Goal: Information Seeking & Learning: Learn about a topic

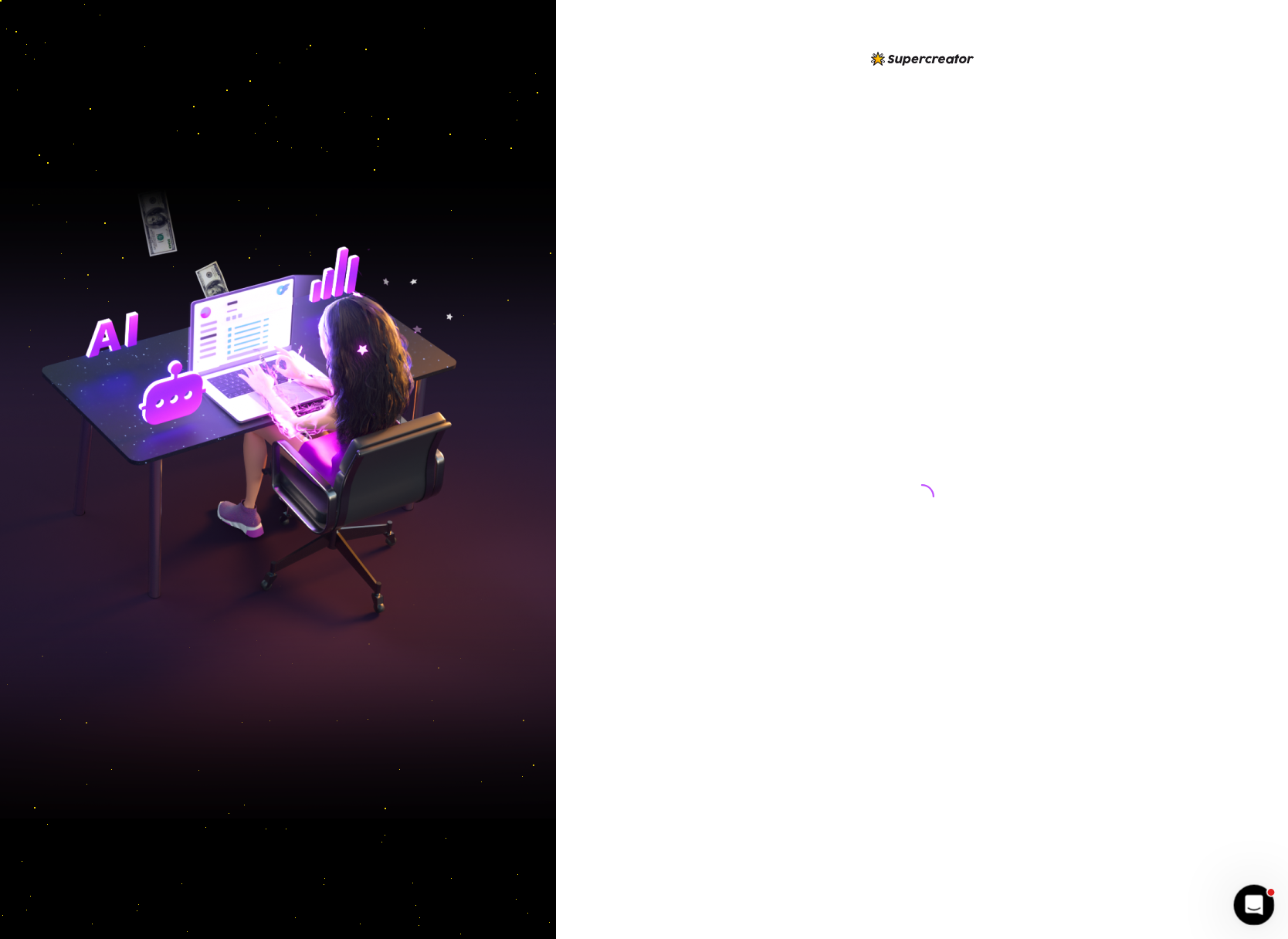
click at [1243, 903] on icon "Open Intercom Messenger" at bounding box center [1252, 903] width 25 height 25
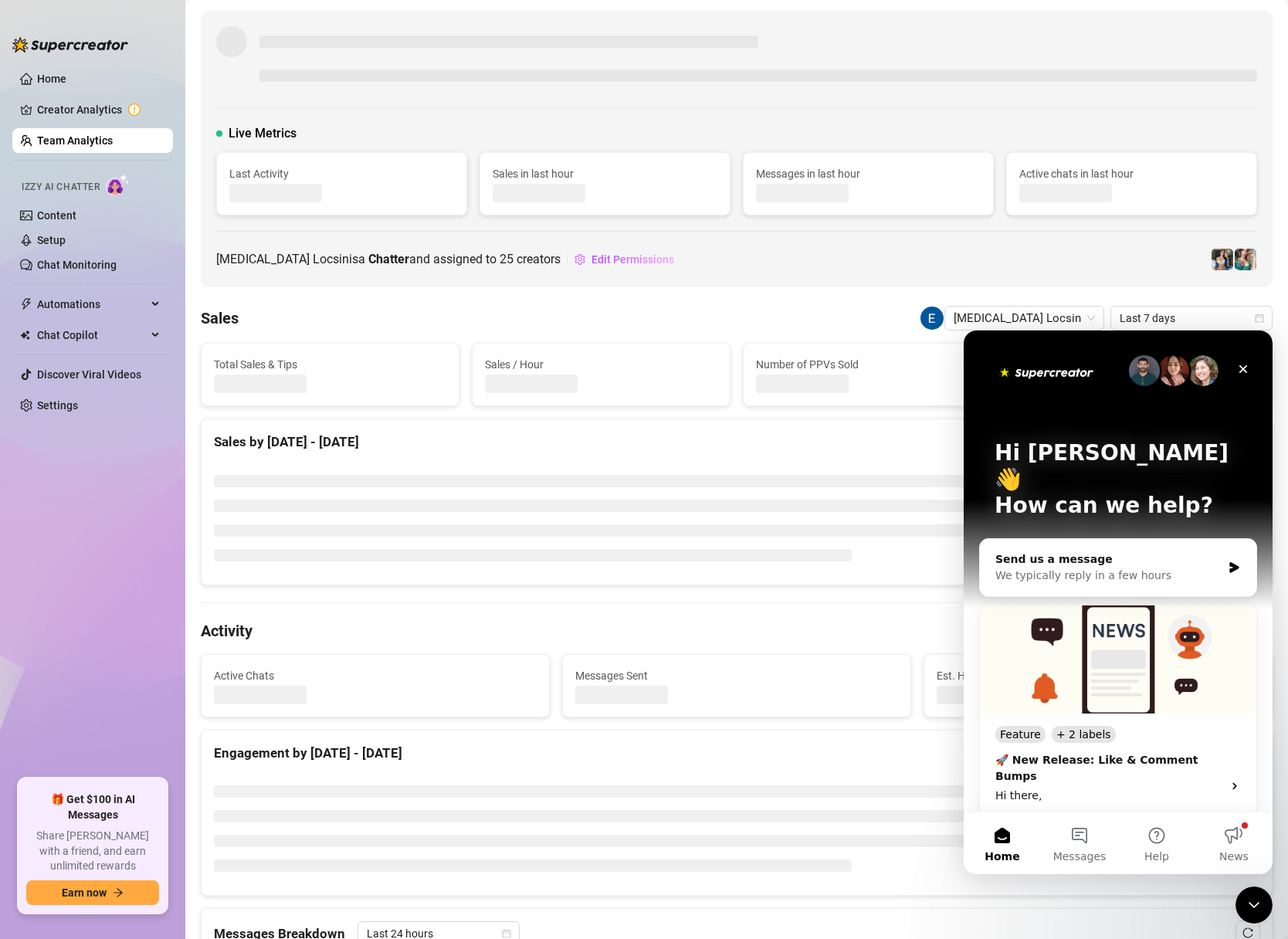
click at [732, 315] on div "Sales [MEDICAL_DATA] Locsin Last 7 days" at bounding box center [736, 318] width 1072 height 25
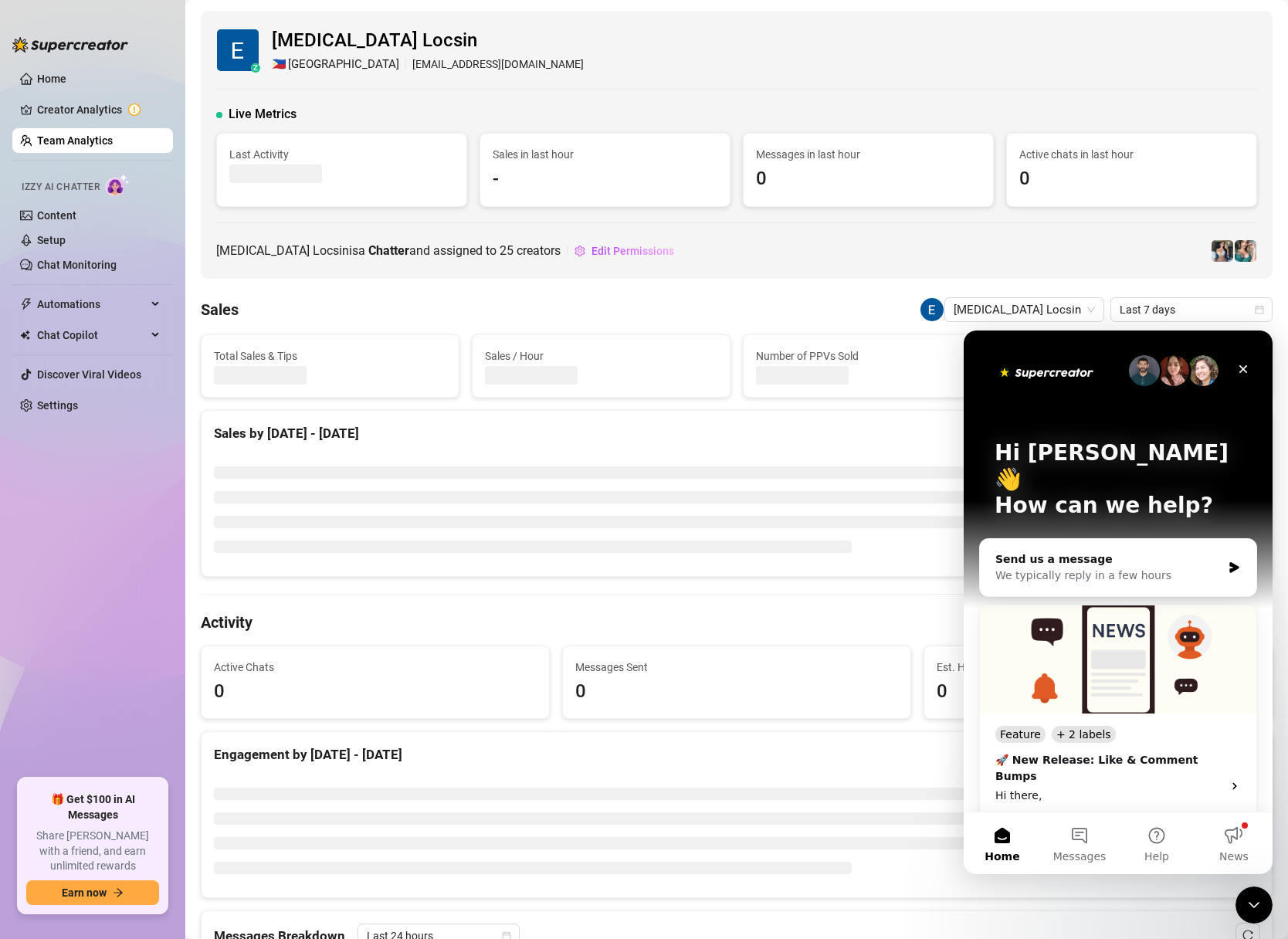
click at [1240, 369] on icon "Close" at bounding box center [1243, 369] width 13 height 13
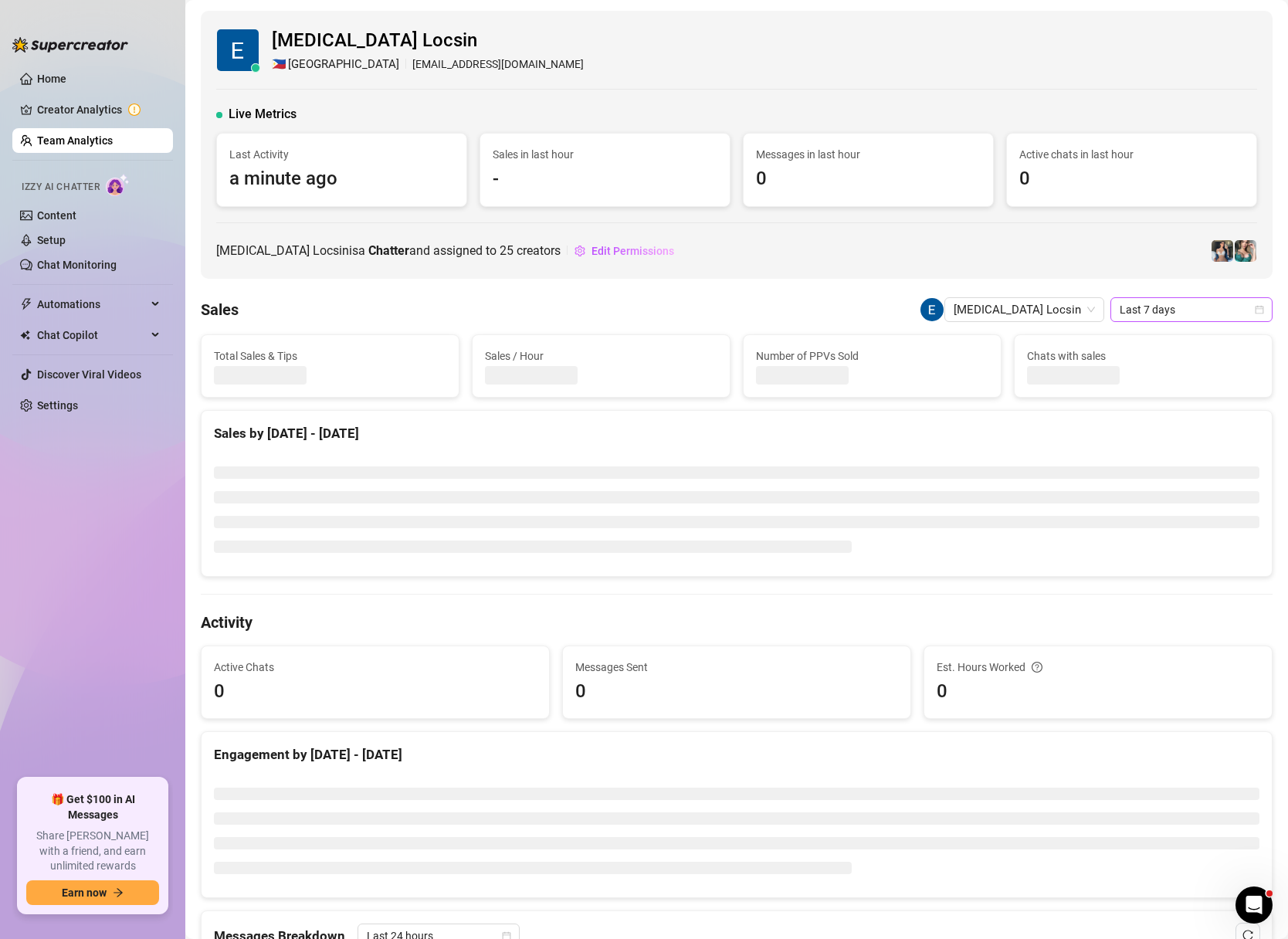
click at [1227, 316] on span "Last 7 days" at bounding box center [1191, 309] width 143 height 23
click at [1143, 436] on div "Custom date" at bounding box center [1191, 440] width 137 height 17
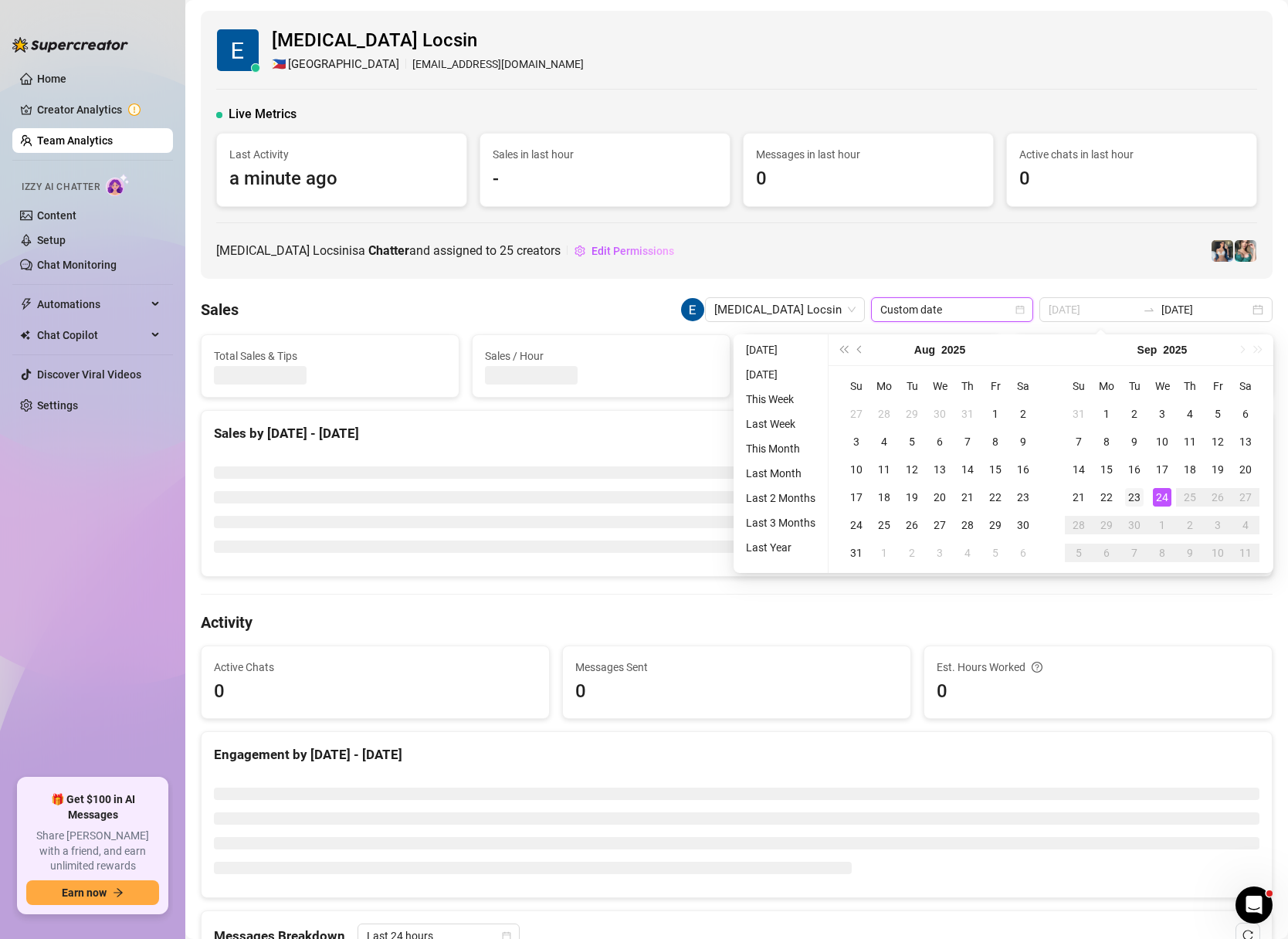
type input "[DATE]"
click at [1137, 505] on div "23" at bounding box center [1135, 497] width 19 height 19
type input "[DATE]"
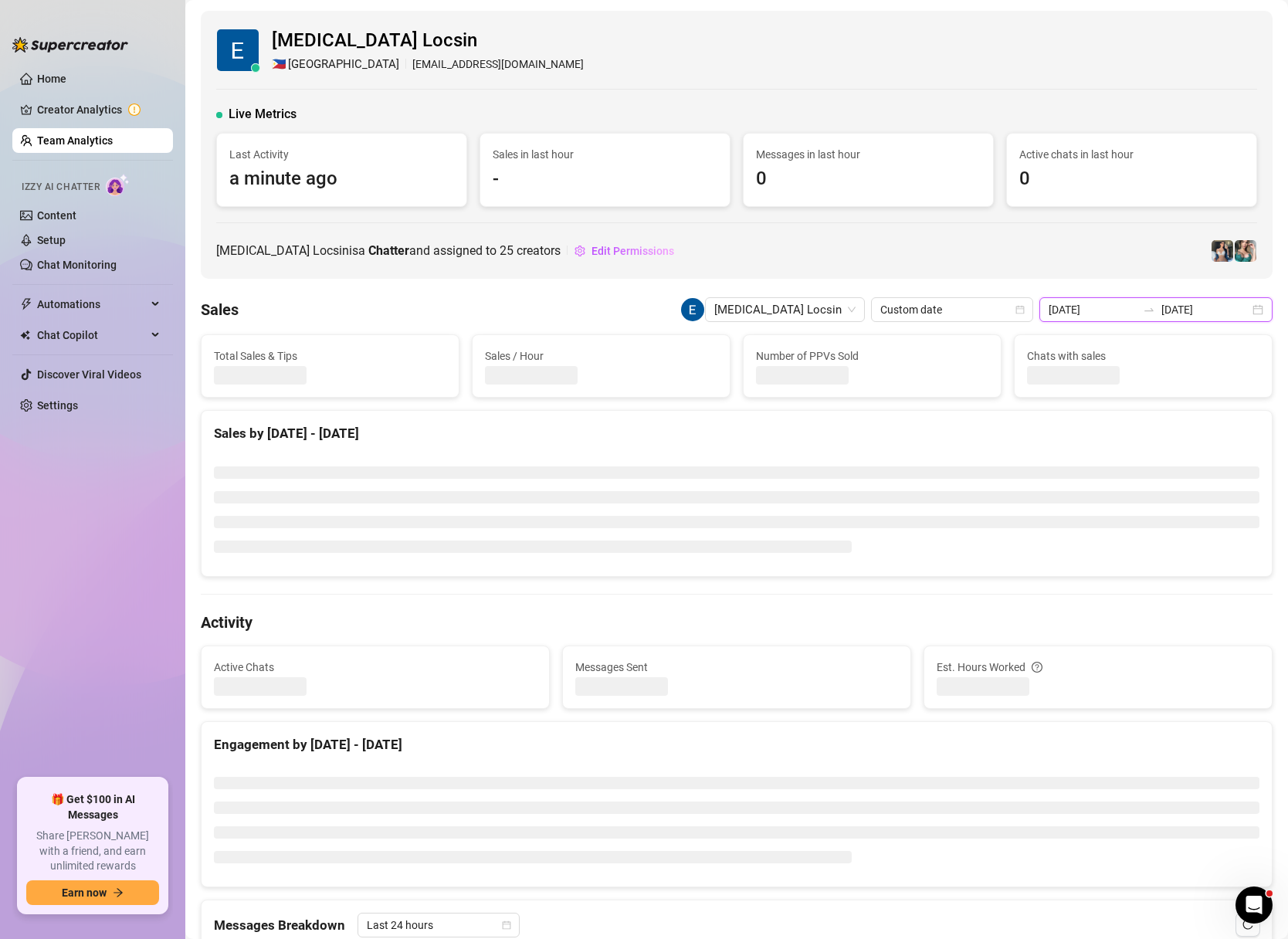
click at [1189, 306] on input "[DATE]" at bounding box center [1205, 309] width 88 height 17
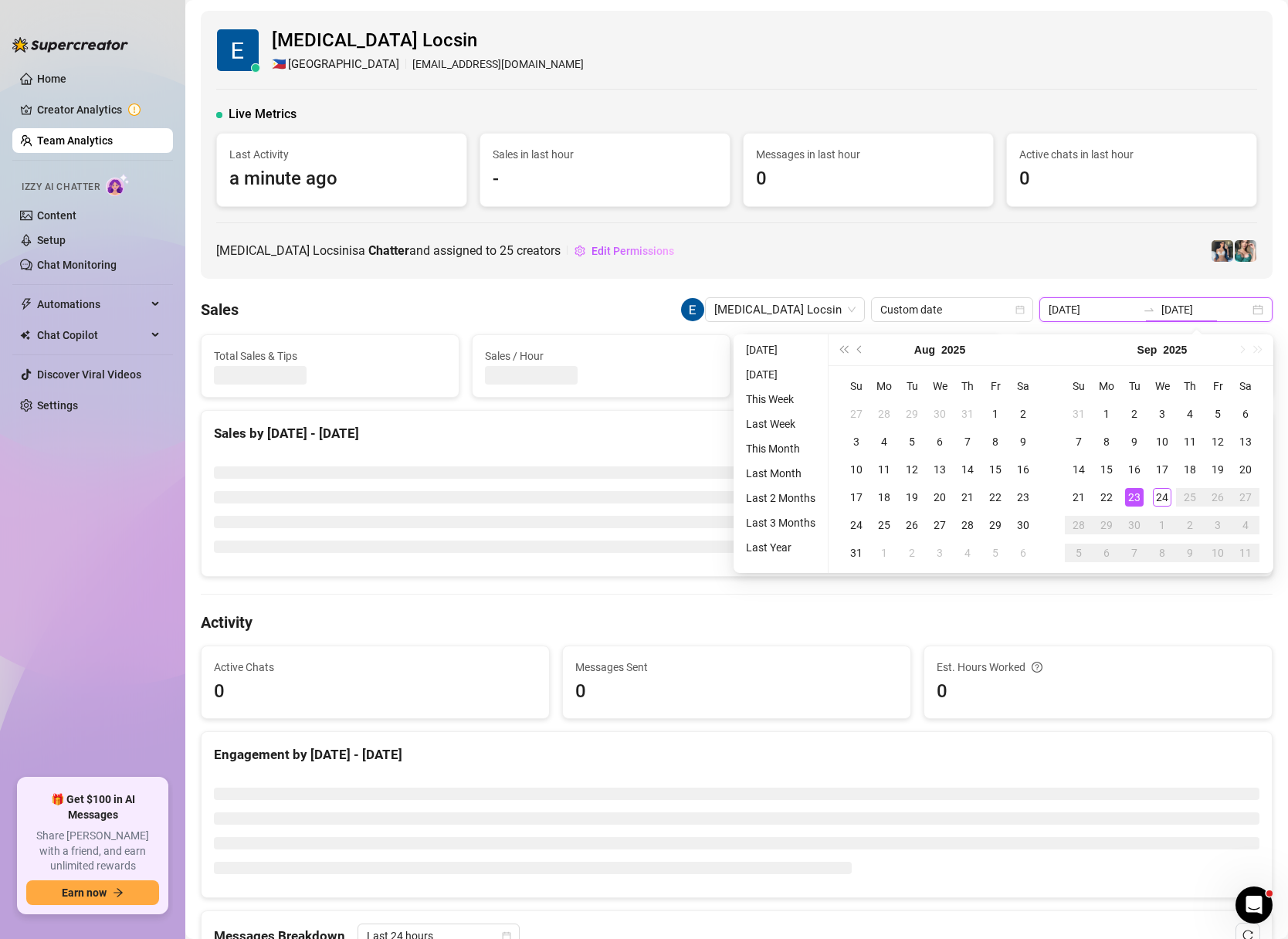
click at [1263, 303] on div "[DATE] [DATE]" at bounding box center [1155, 309] width 233 height 25
type input "[DATE]"
click at [1162, 503] on div "24" at bounding box center [1162, 497] width 19 height 19
type input "[DATE]"
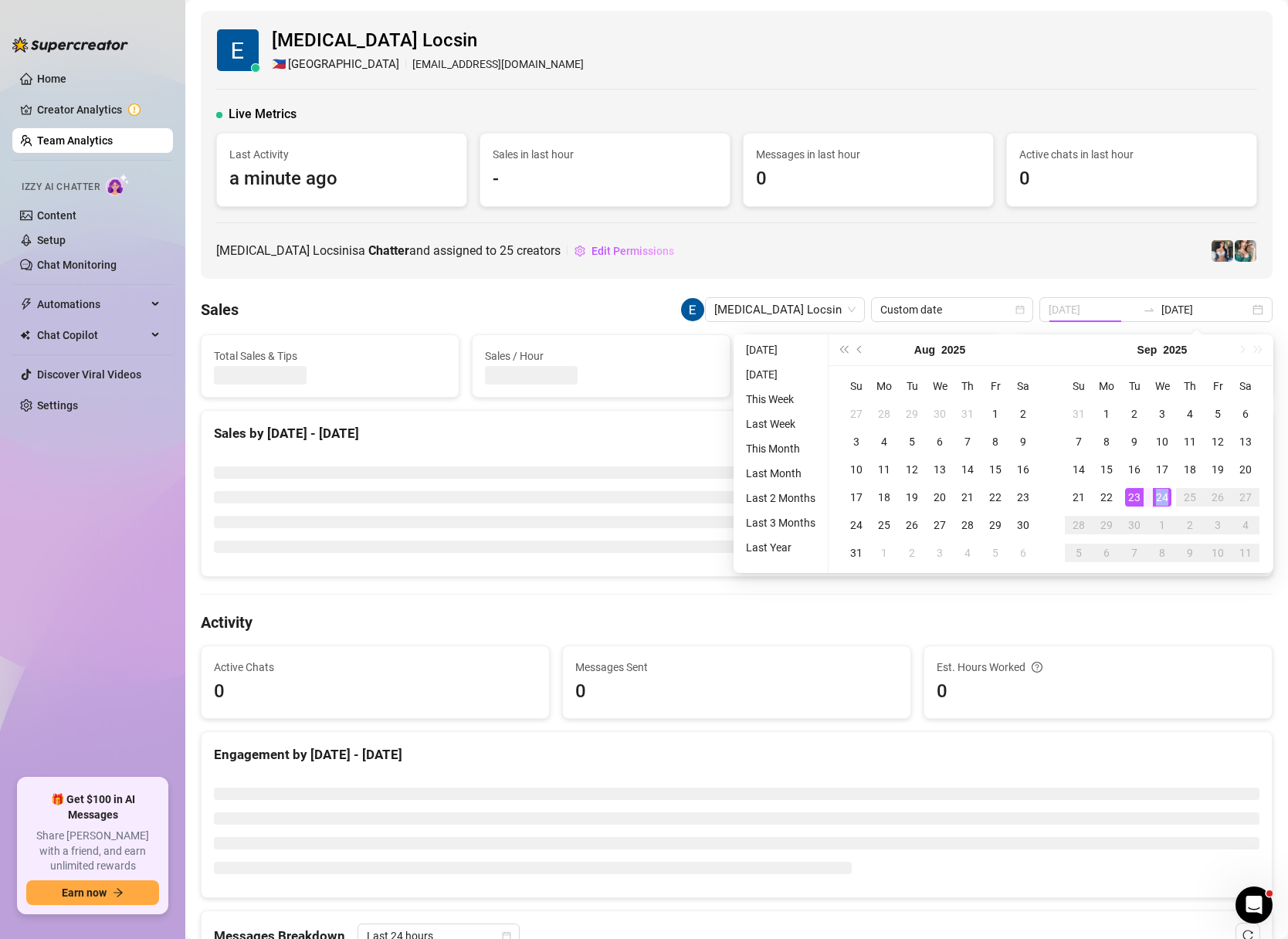
type input "[DATE]"
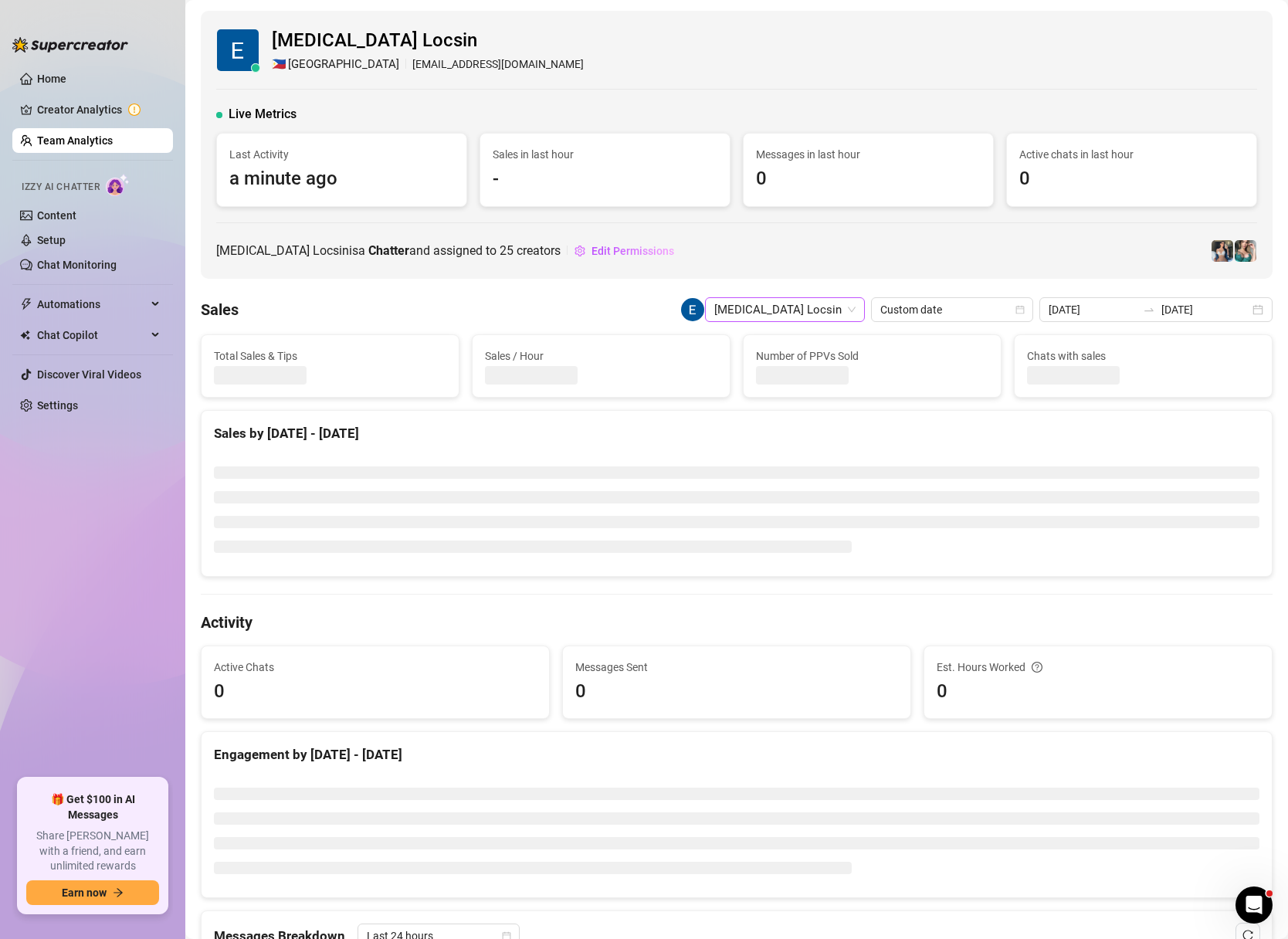
click at [856, 302] on span "[MEDICAL_DATA] Locsin" at bounding box center [785, 309] width 142 height 23
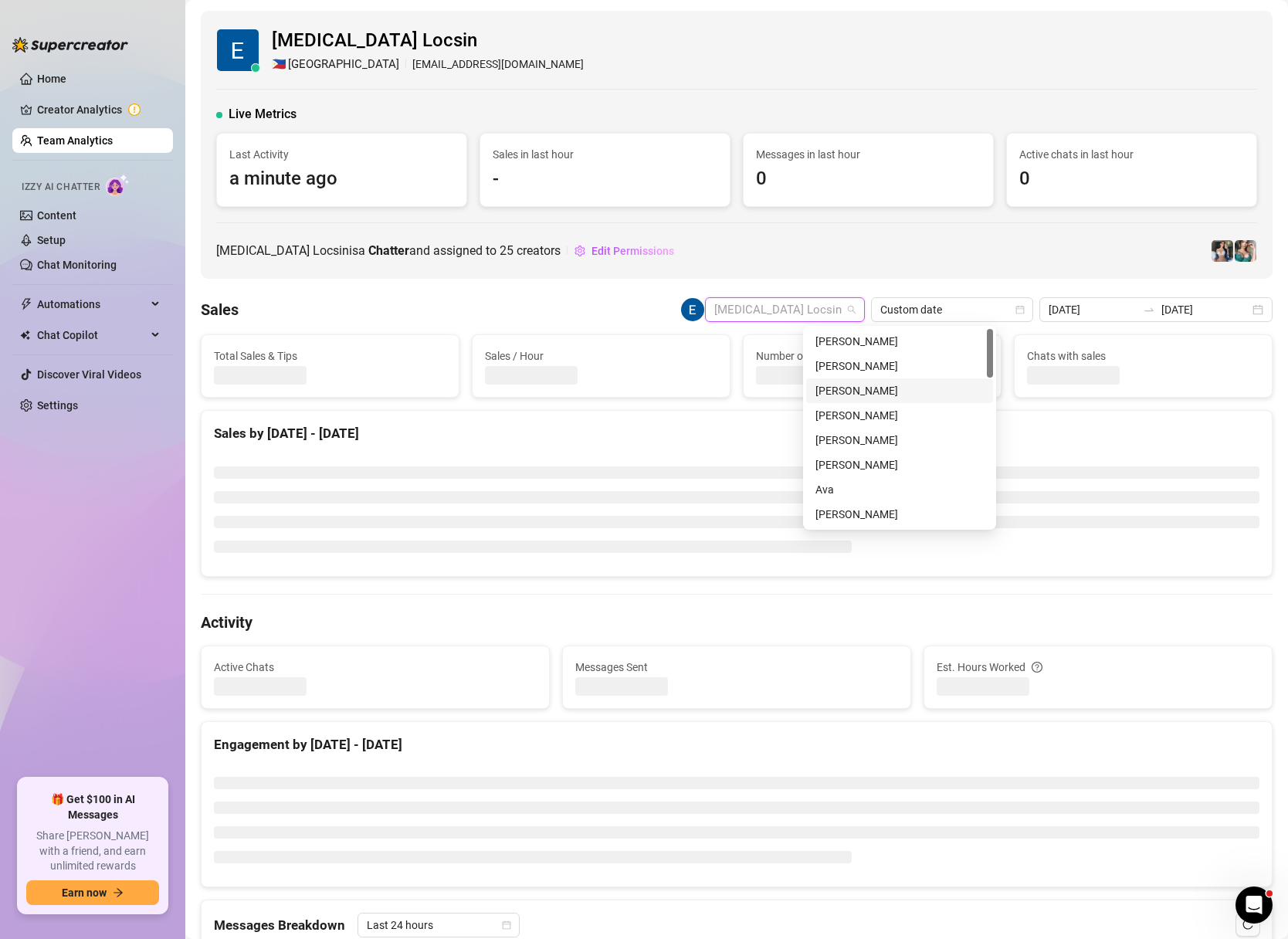
click at [887, 378] on div "[PERSON_NAME]" at bounding box center [899, 390] width 187 height 25
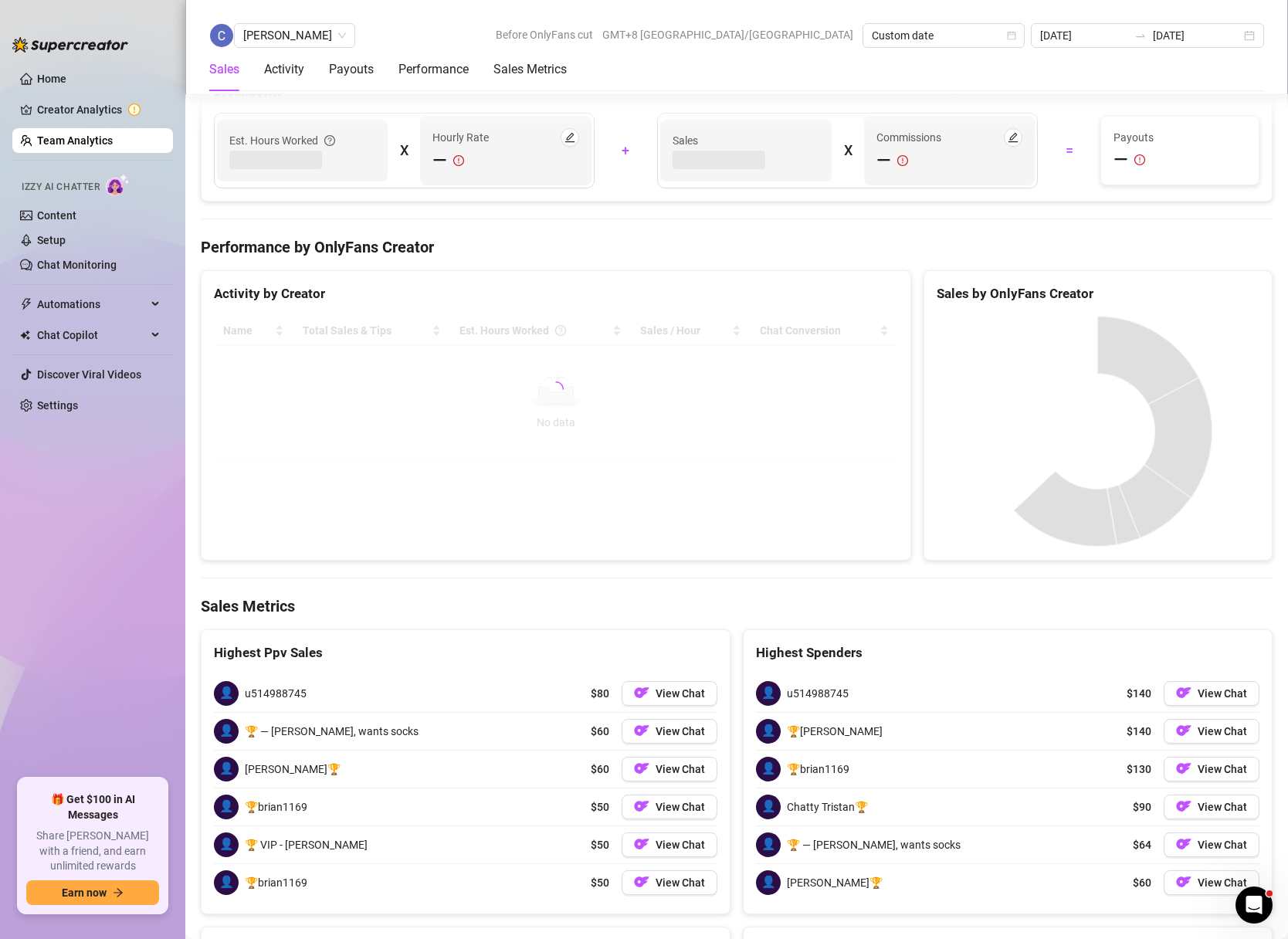
scroll to position [2406, 0]
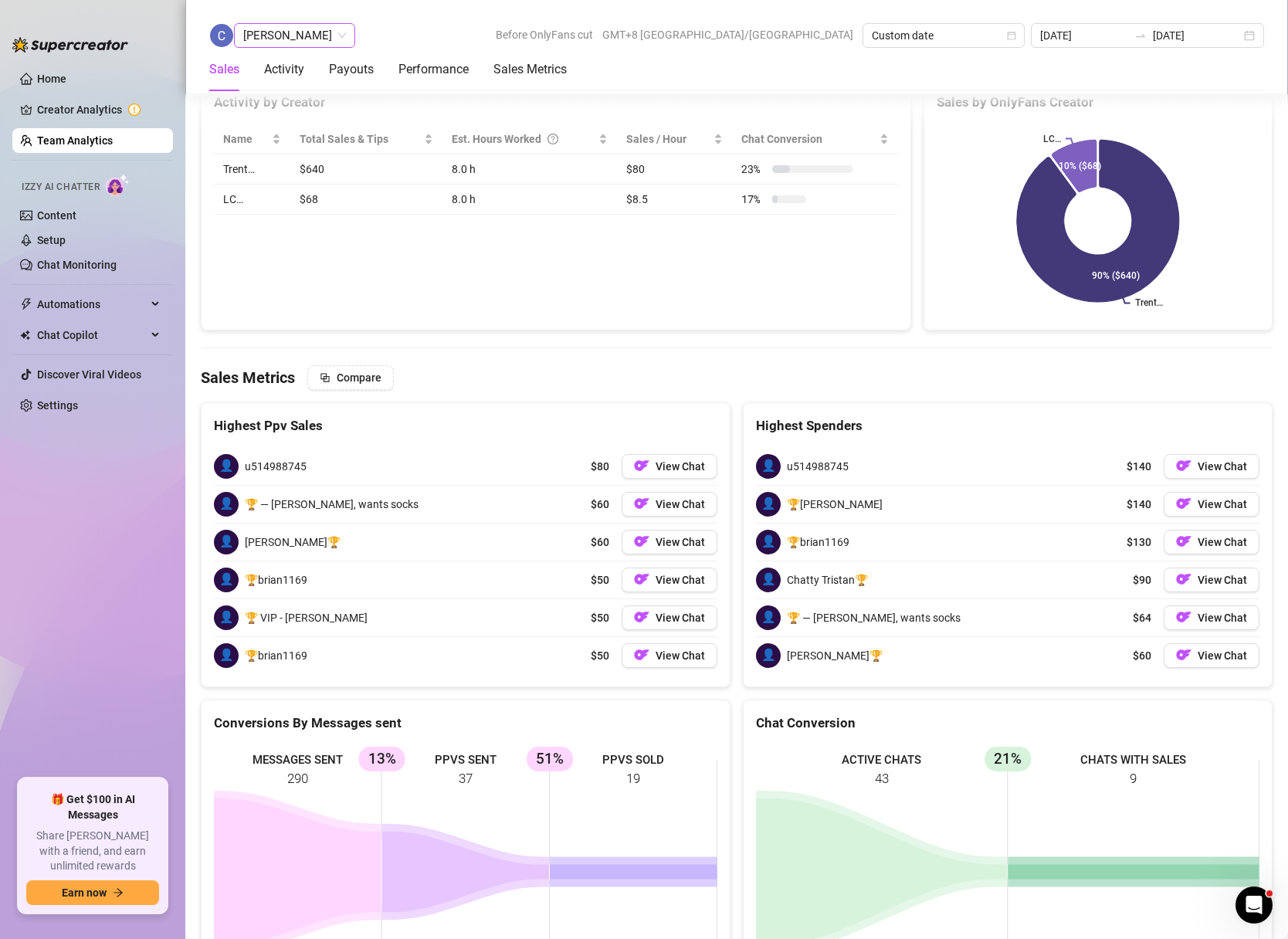
click at [346, 31] on span "[PERSON_NAME]" at bounding box center [294, 35] width 103 height 23
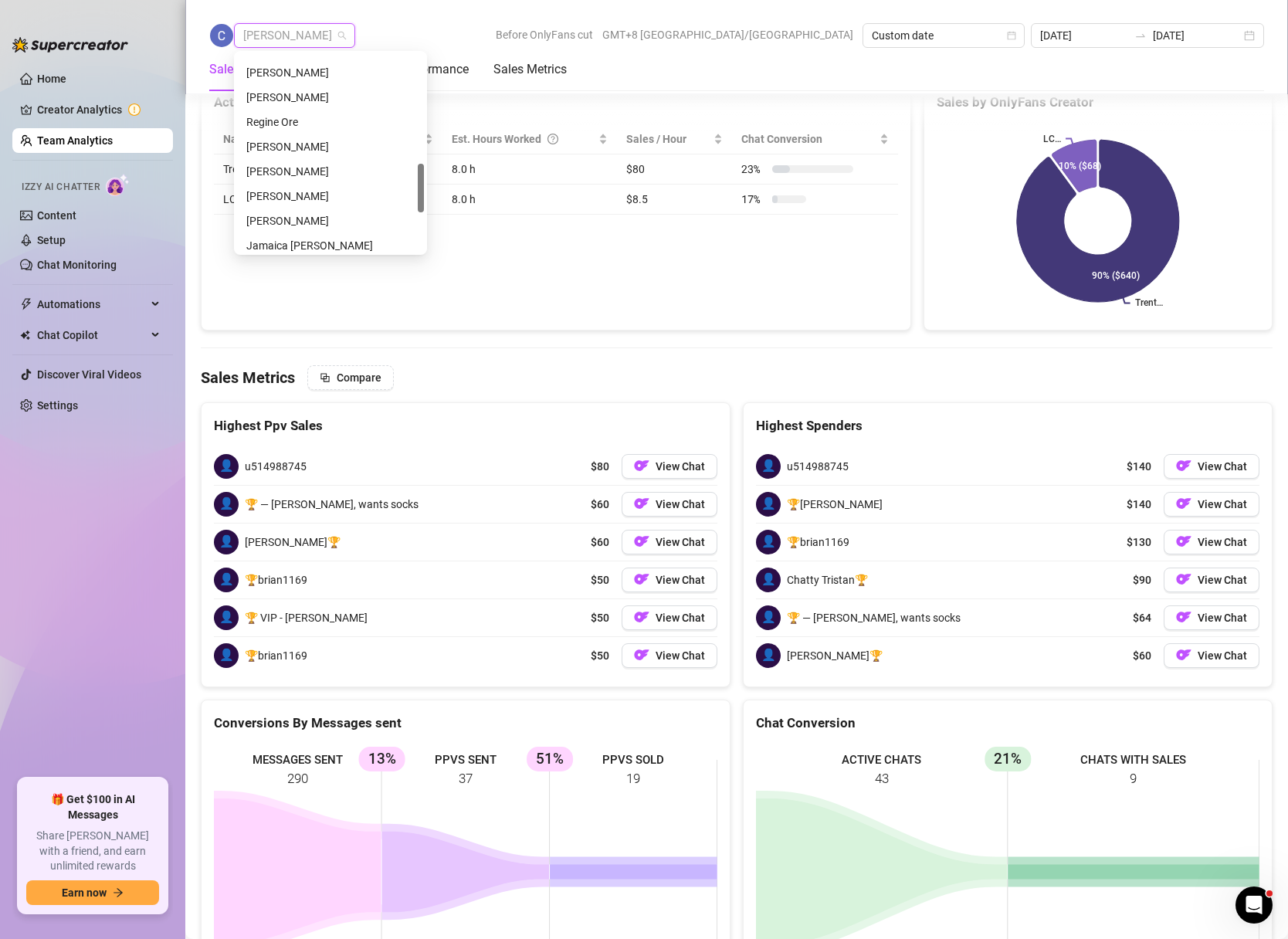
scroll to position [440, 0]
click at [335, 167] on div "[PERSON_NAME]" at bounding box center [330, 169] width 169 height 17
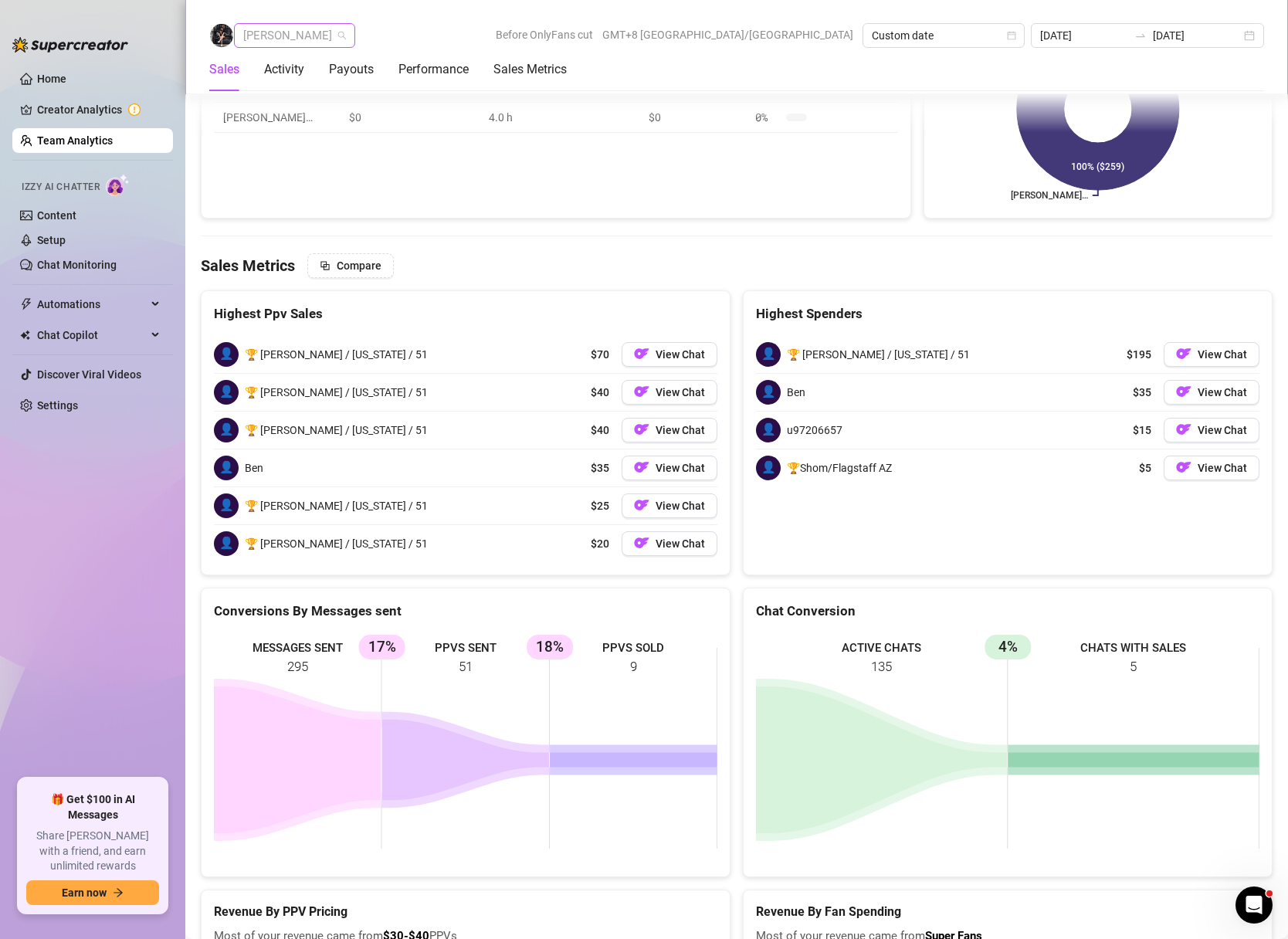
scroll to position [2499, 0]
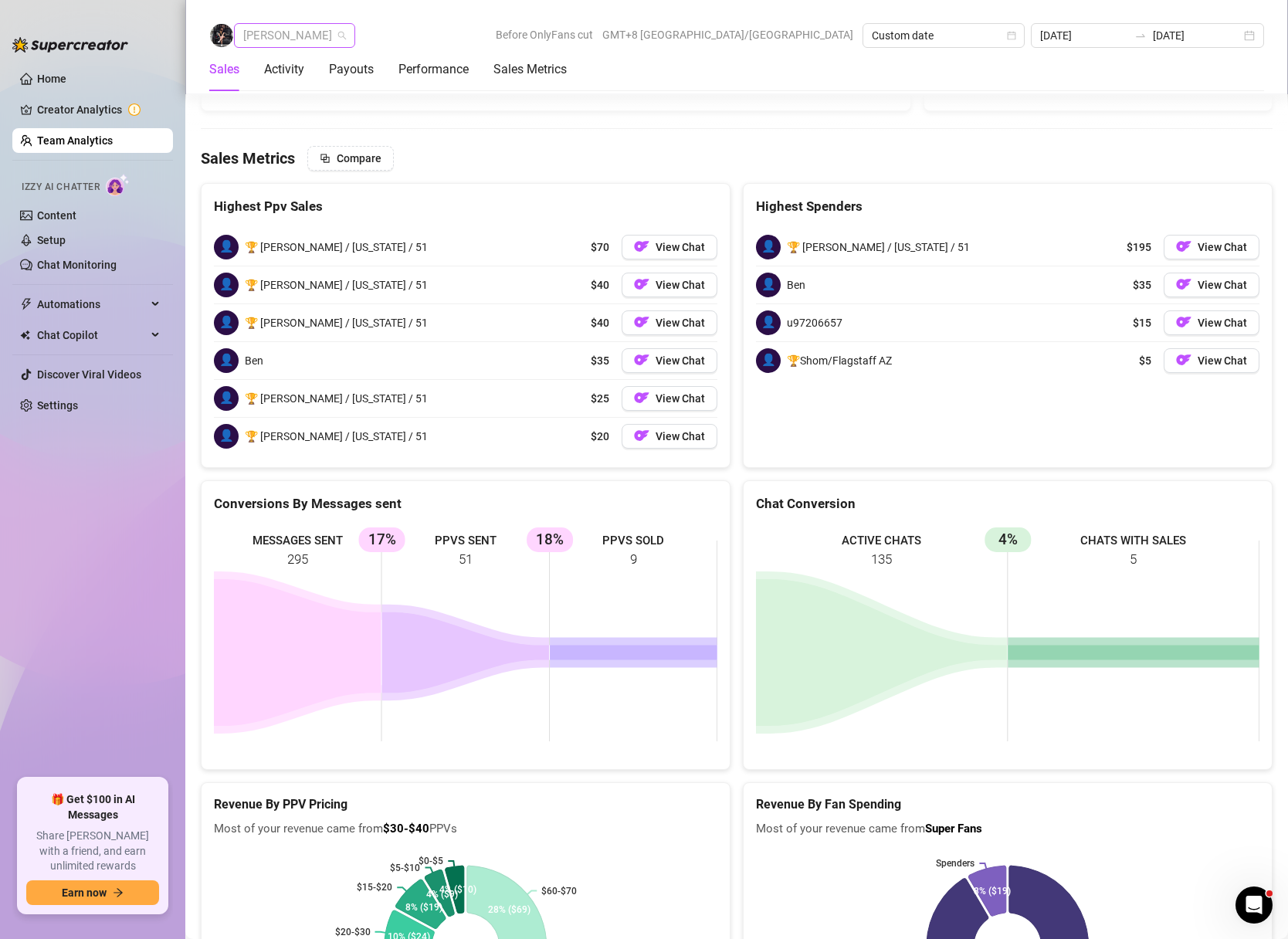
click at [324, 33] on span "[PERSON_NAME]" at bounding box center [294, 35] width 103 height 23
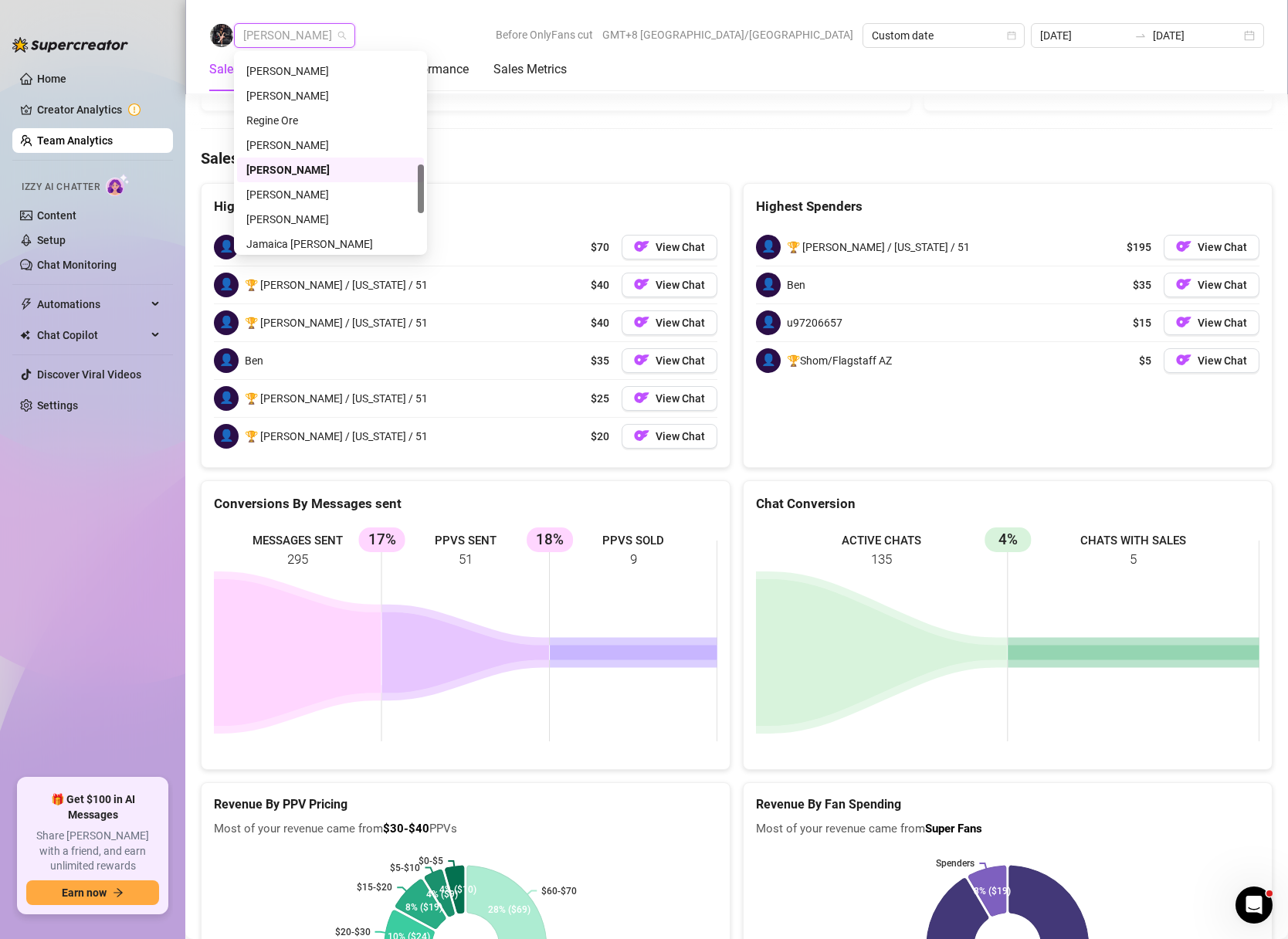
scroll to position [0, 0]
click at [301, 239] on div "[PERSON_NAME]" at bounding box center [330, 239] width 169 height 17
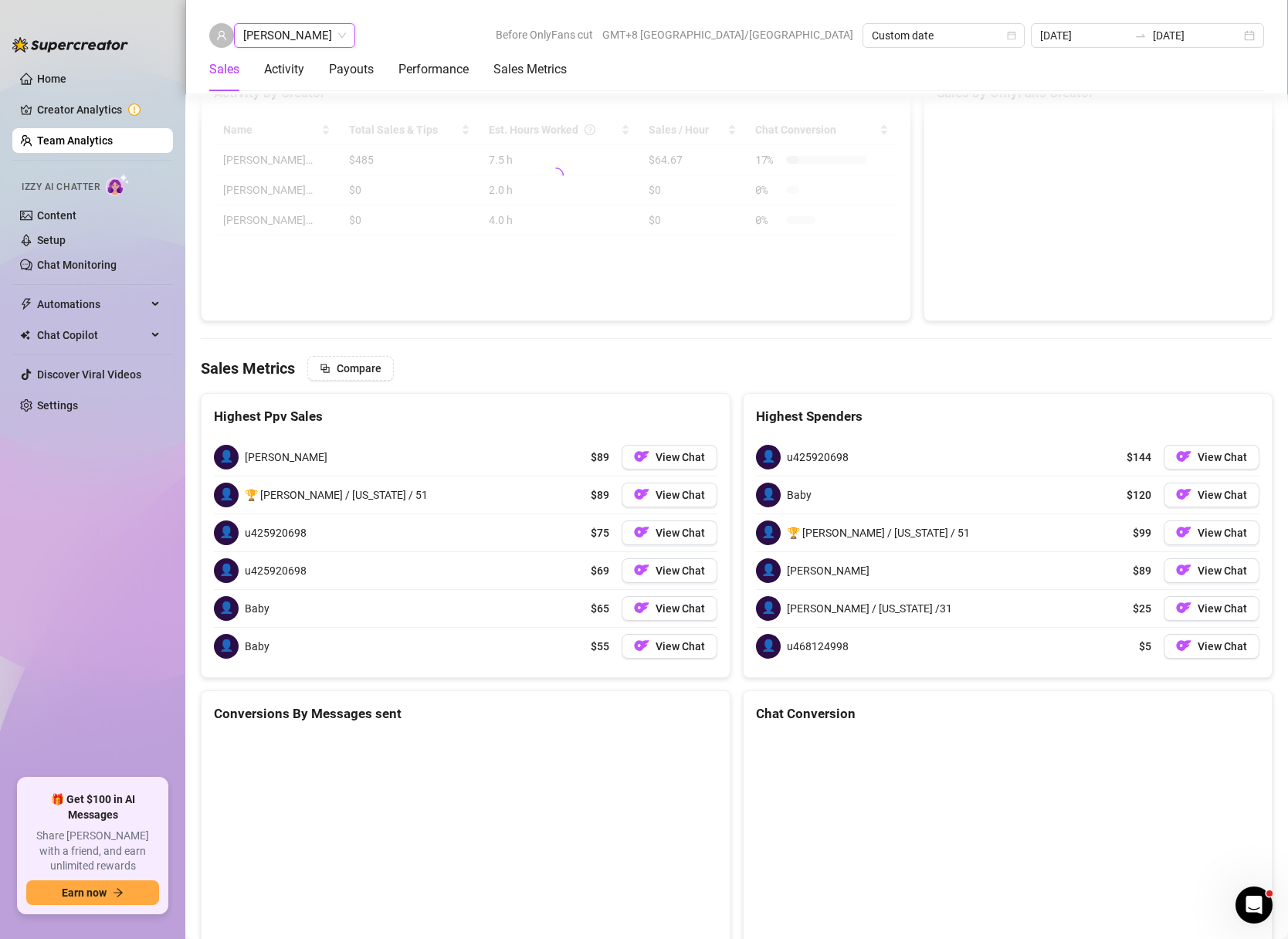
scroll to position [2503, 0]
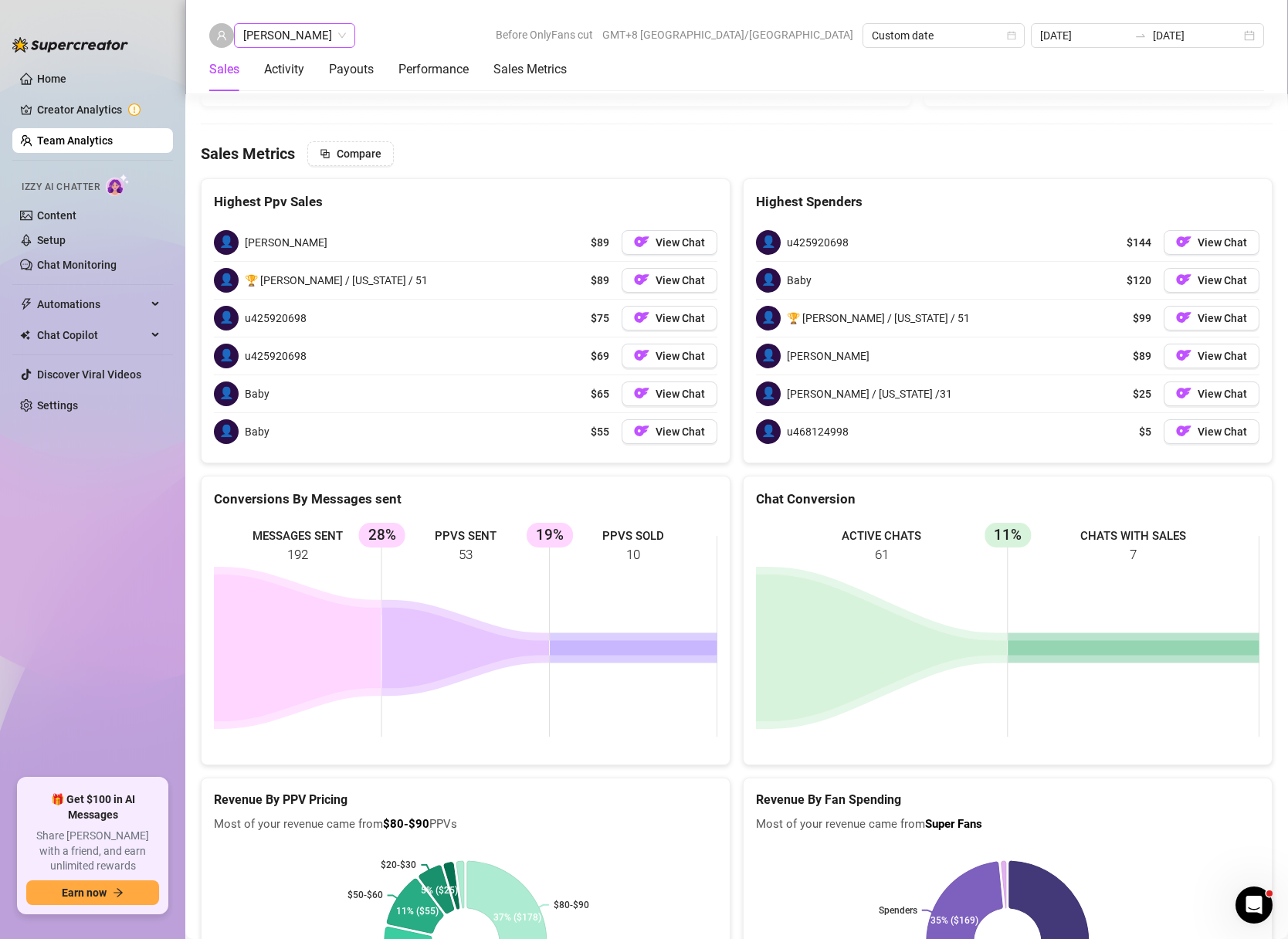
click at [313, 36] on span "[PERSON_NAME]" at bounding box center [294, 35] width 103 height 23
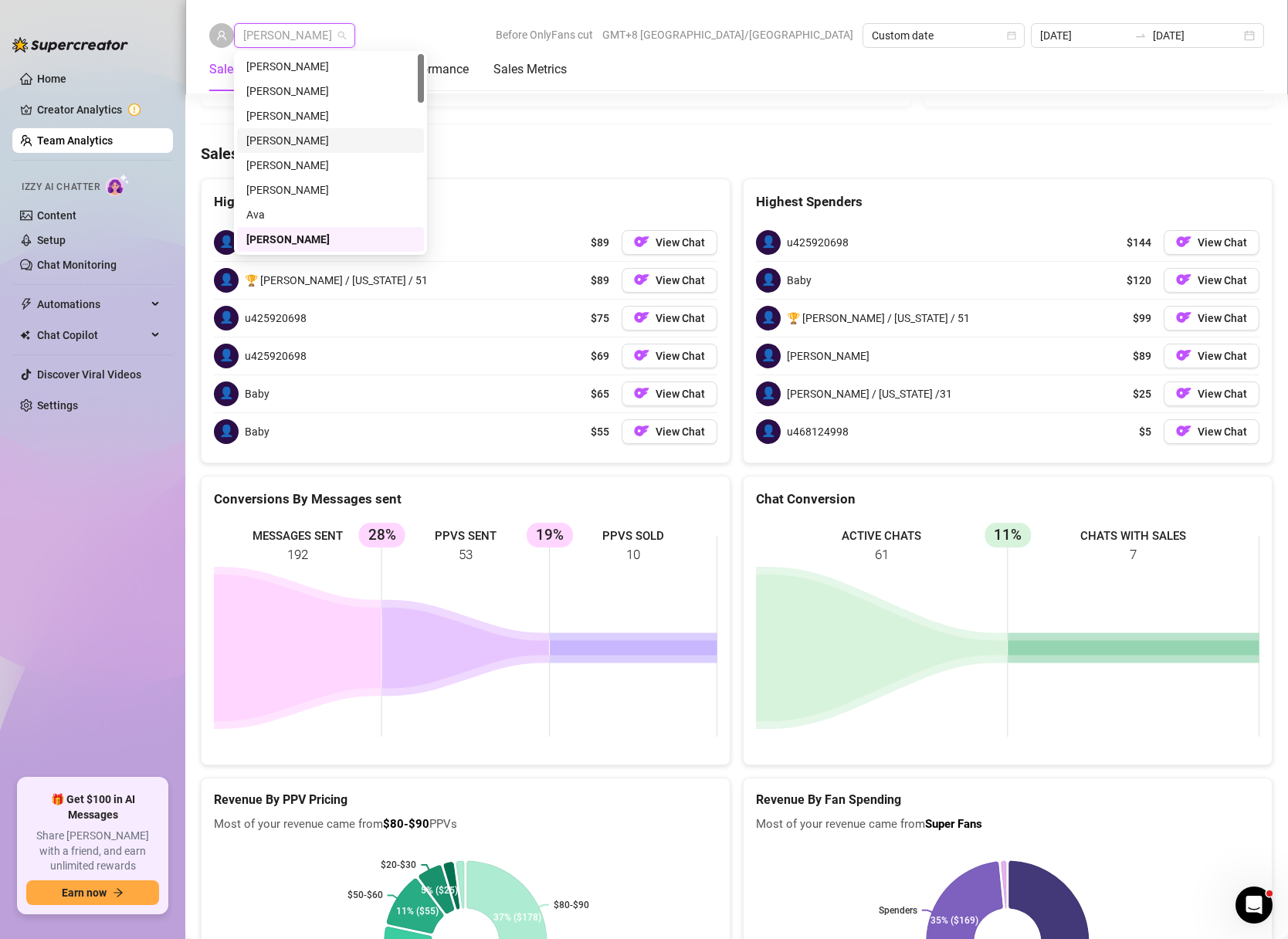
click at [321, 142] on div "[PERSON_NAME]" at bounding box center [330, 141] width 169 height 17
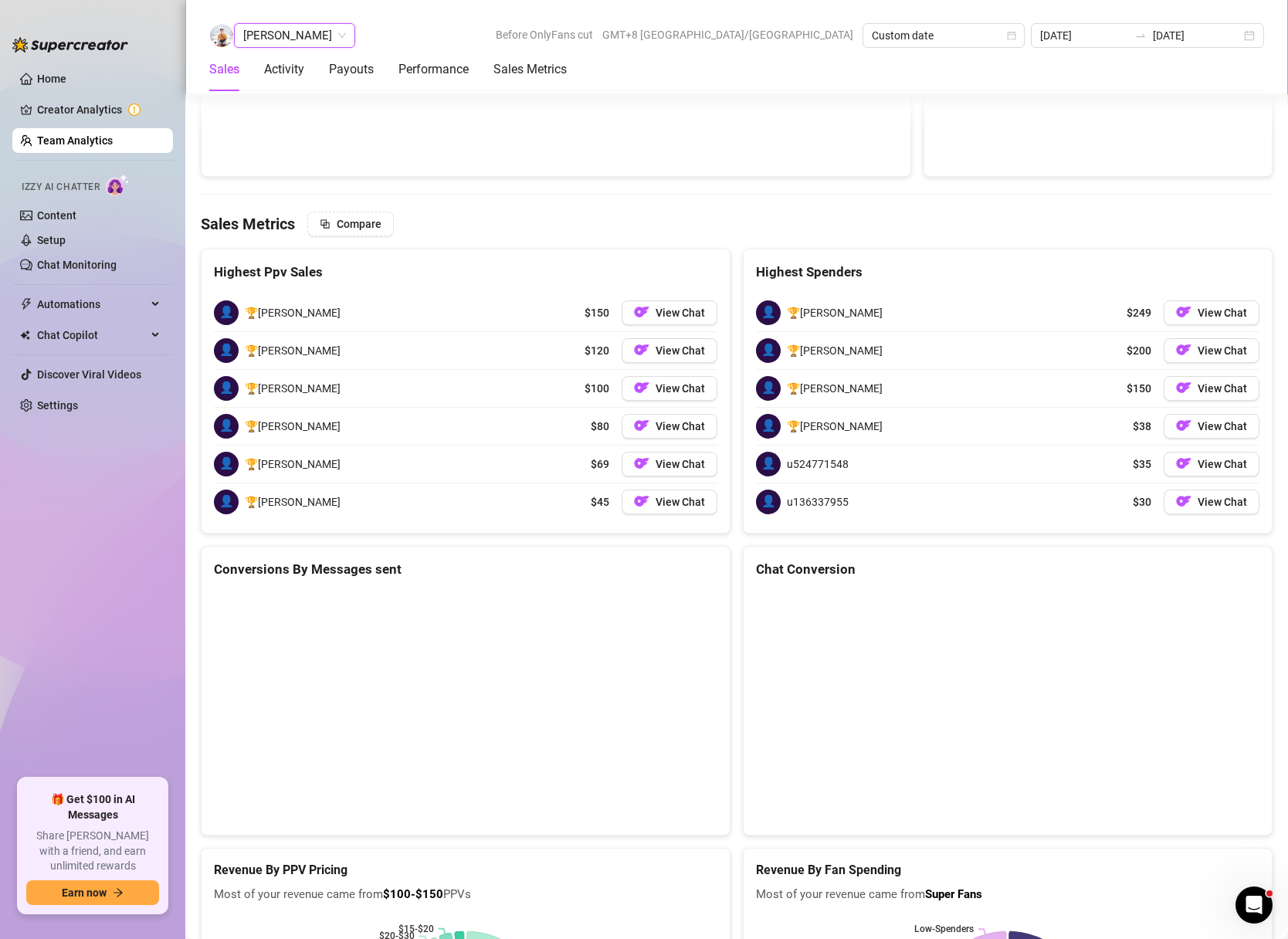
scroll to position [2532, 0]
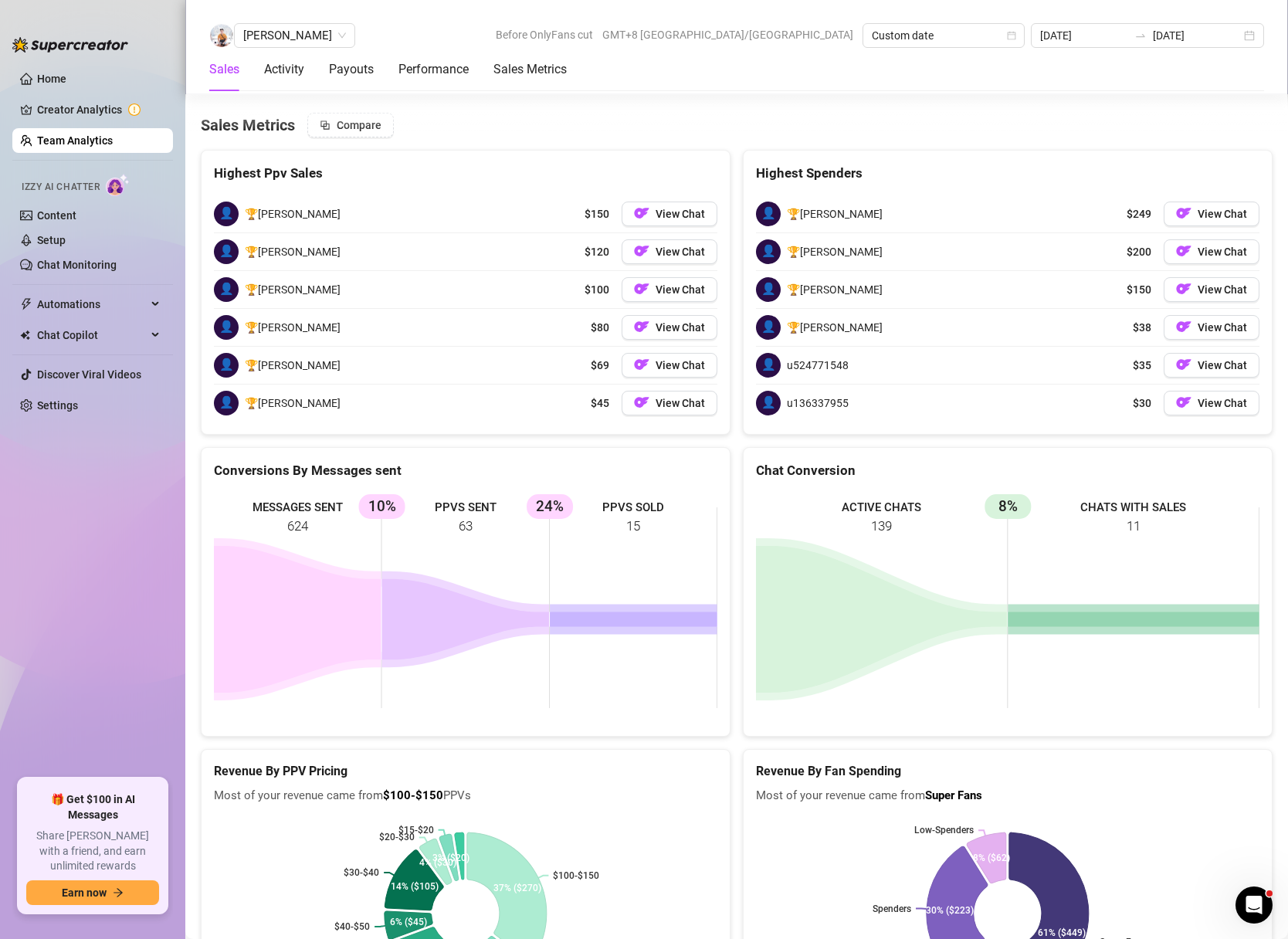
click at [326, 19] on div "[PERSON_NAME] Before OnlyFans cut GMT+8 [GEOGRAPHIC_DATA]/[GEOGRAPHIC_DATA] Cus…" at bounding box center [736, 47] width 1102 height 94
click at [323, 23] on div "[PERSON_NAME]" at bounding box center [294, 35] width 121 height 25
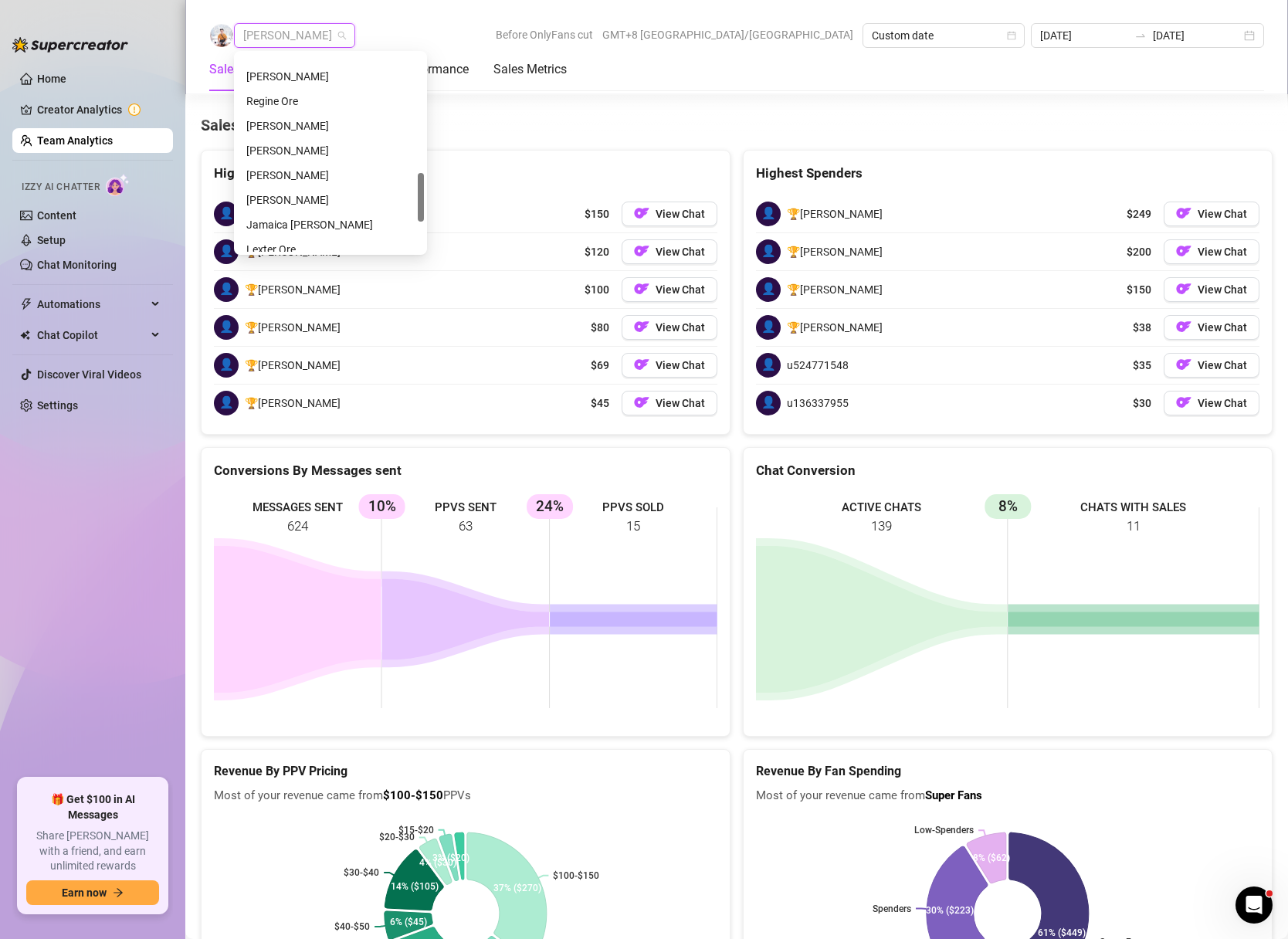
scroll to position [451, 0]
click at [287, 141] on div "[PERSON_NAME]" at bounding box center [330, 135] width 169 height 17
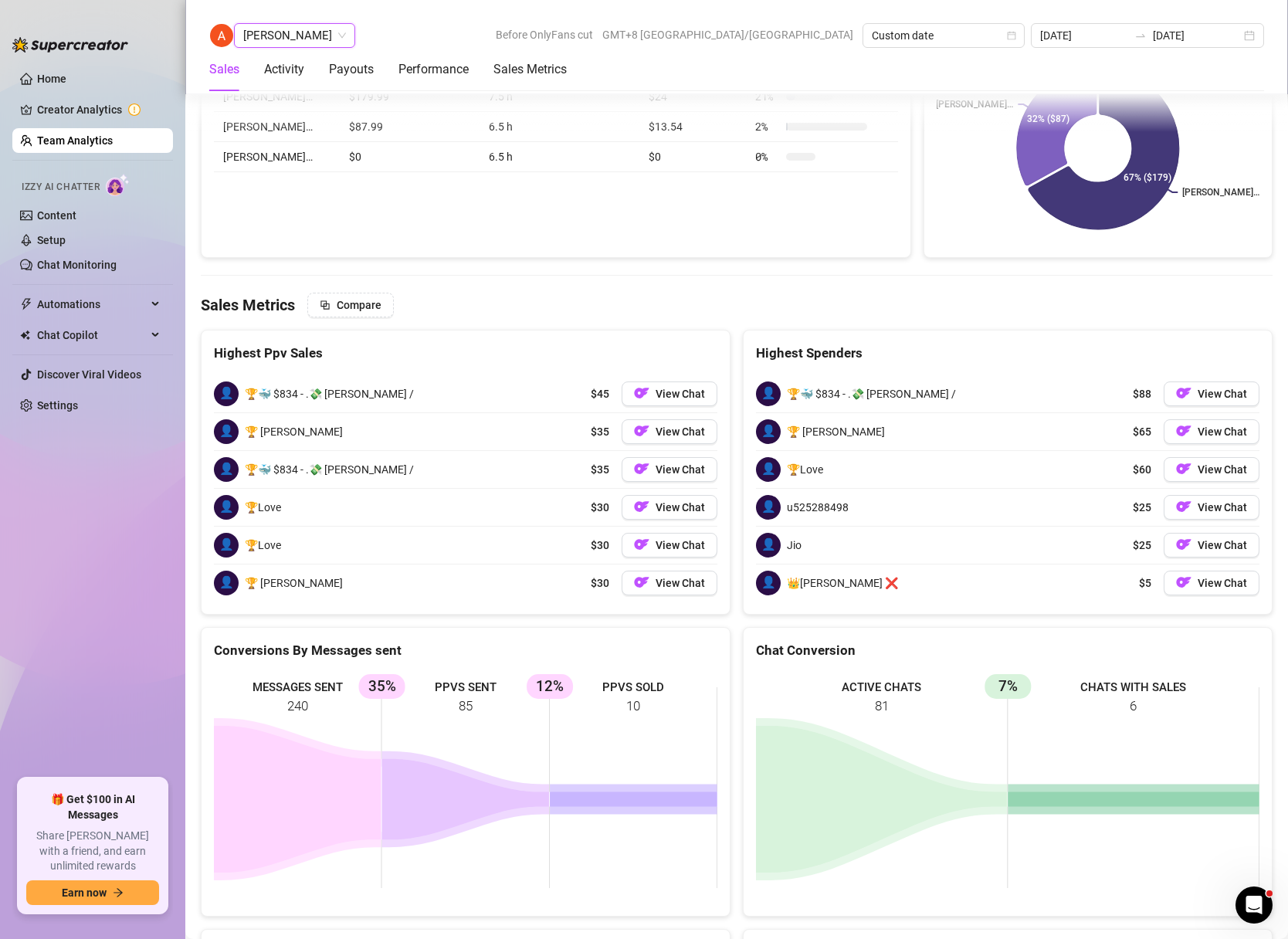
scroll to position [2460, 0]
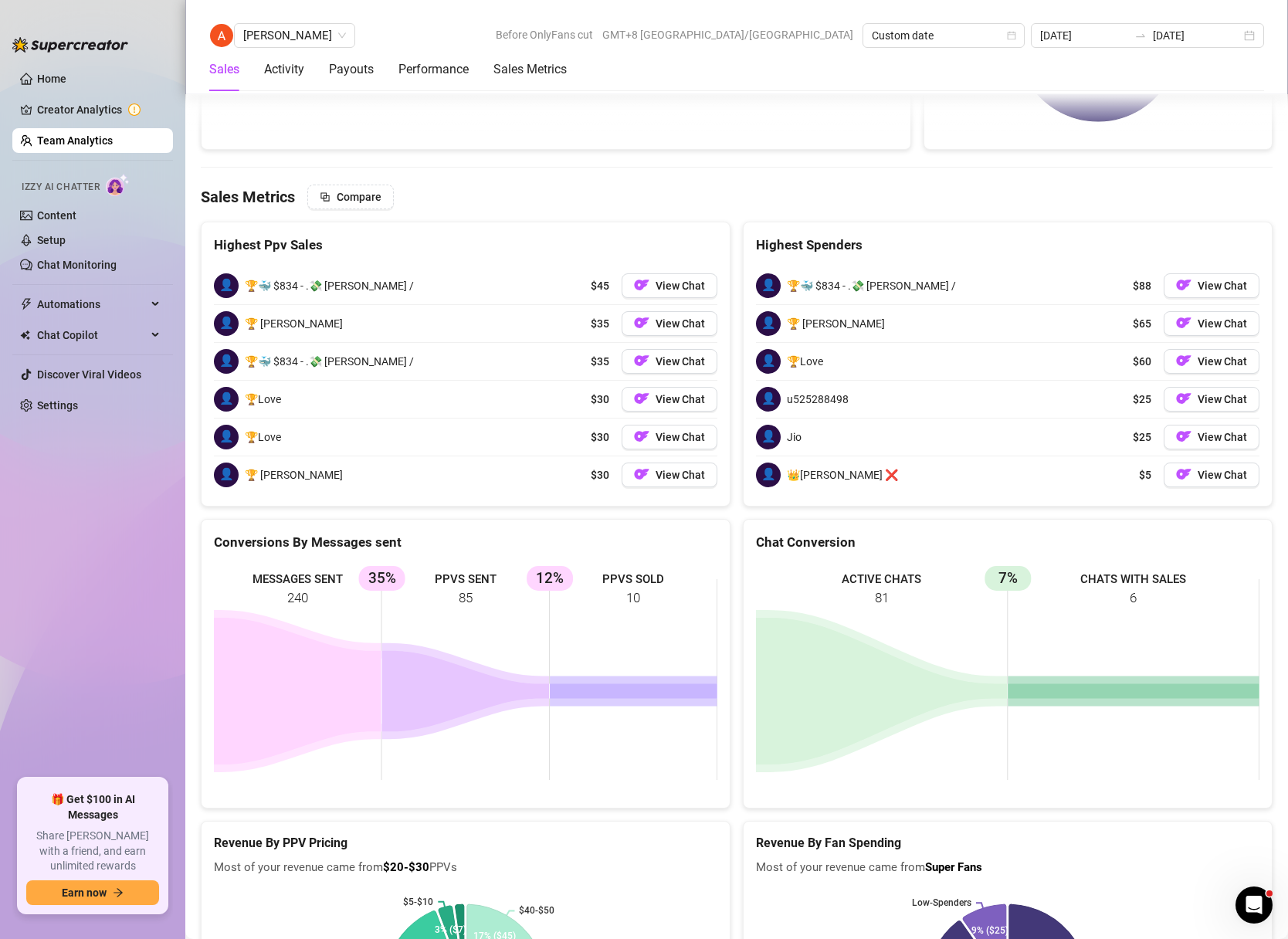
click at [80, 141] on link "Team Analytics" at bounding box center [75, 141] width 75 height 13
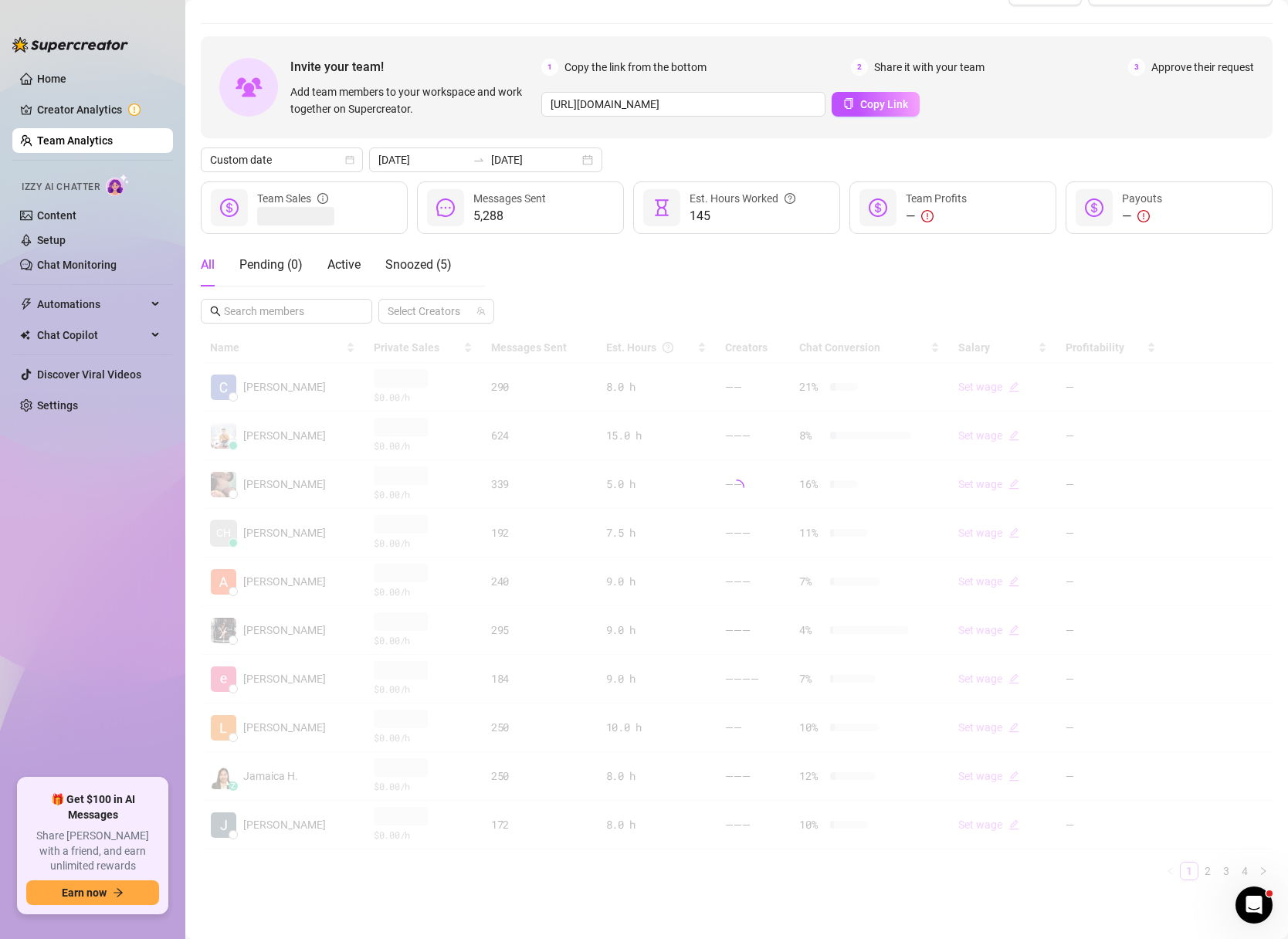
scroll to position [37, 0]
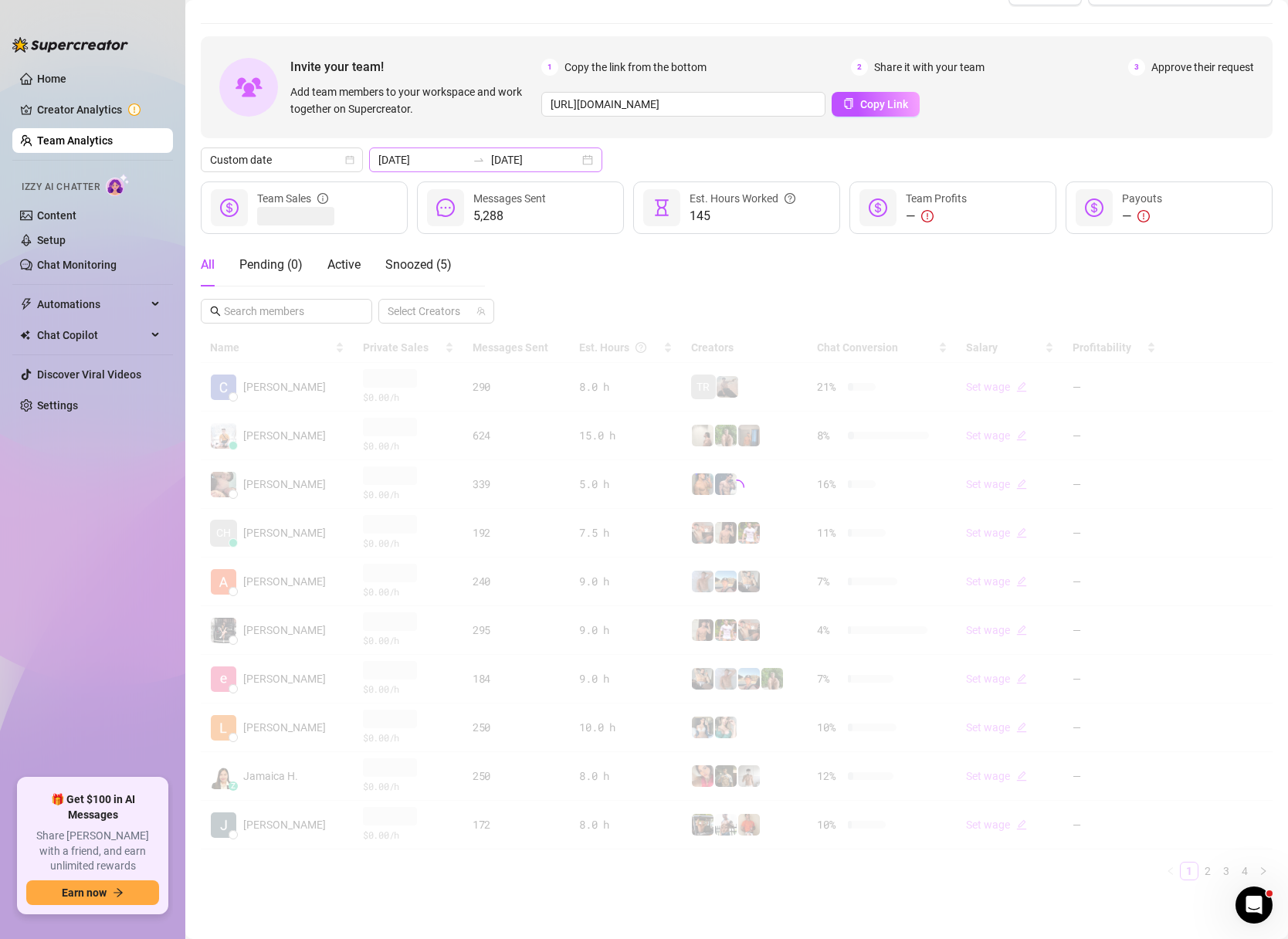
click at [555, 157] on div "[DATE] [DATE]" at bounding box center [486, 159] width 233 height 25
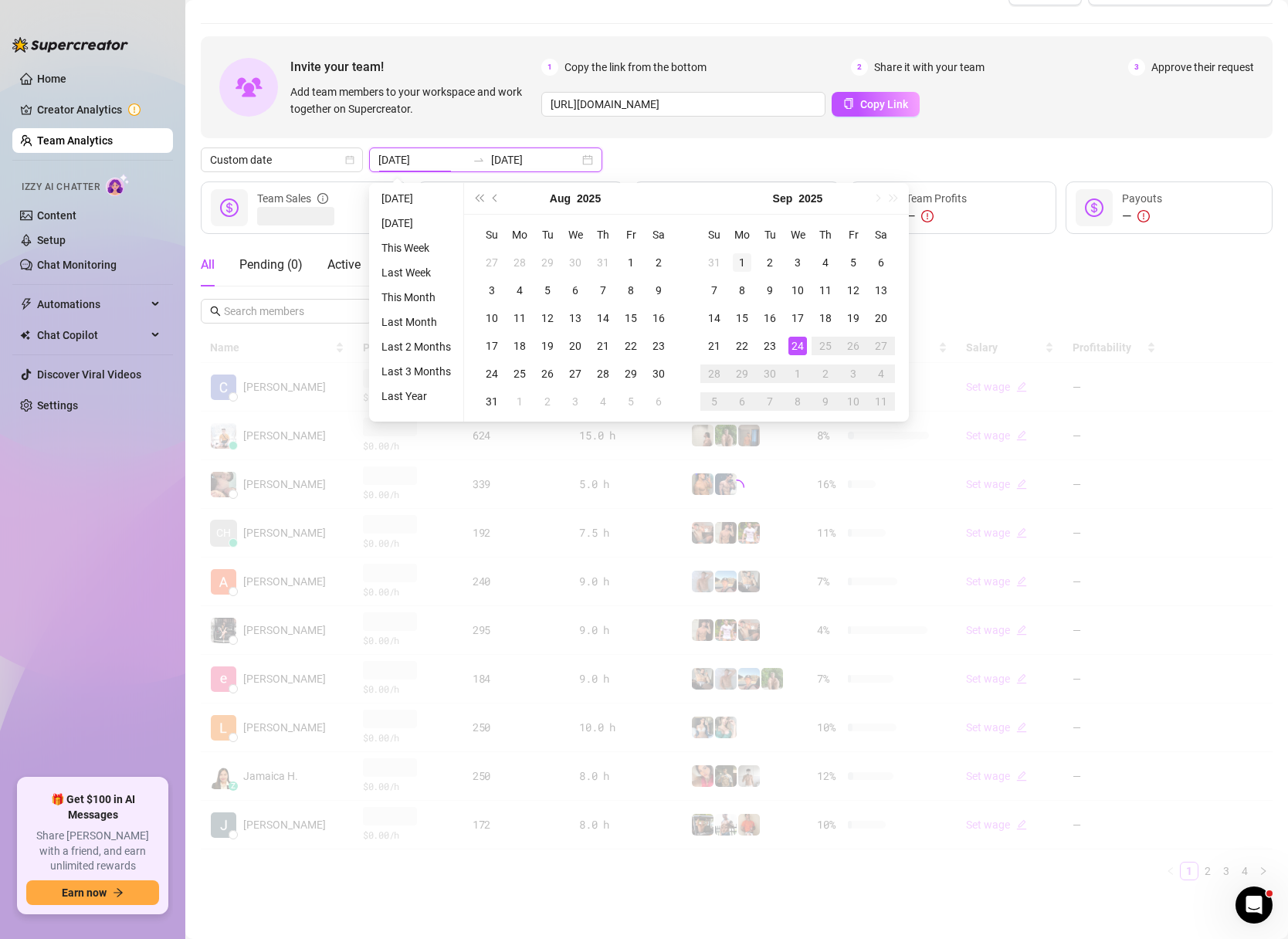
type input "[DATE]"
click at [735, 262] on div "1" at bounding box center [742, 263] width 19 height 19
type input "[DATE]"
click at [795, 340] on div "24" at bounding box center [797, 346] width 19 height 19
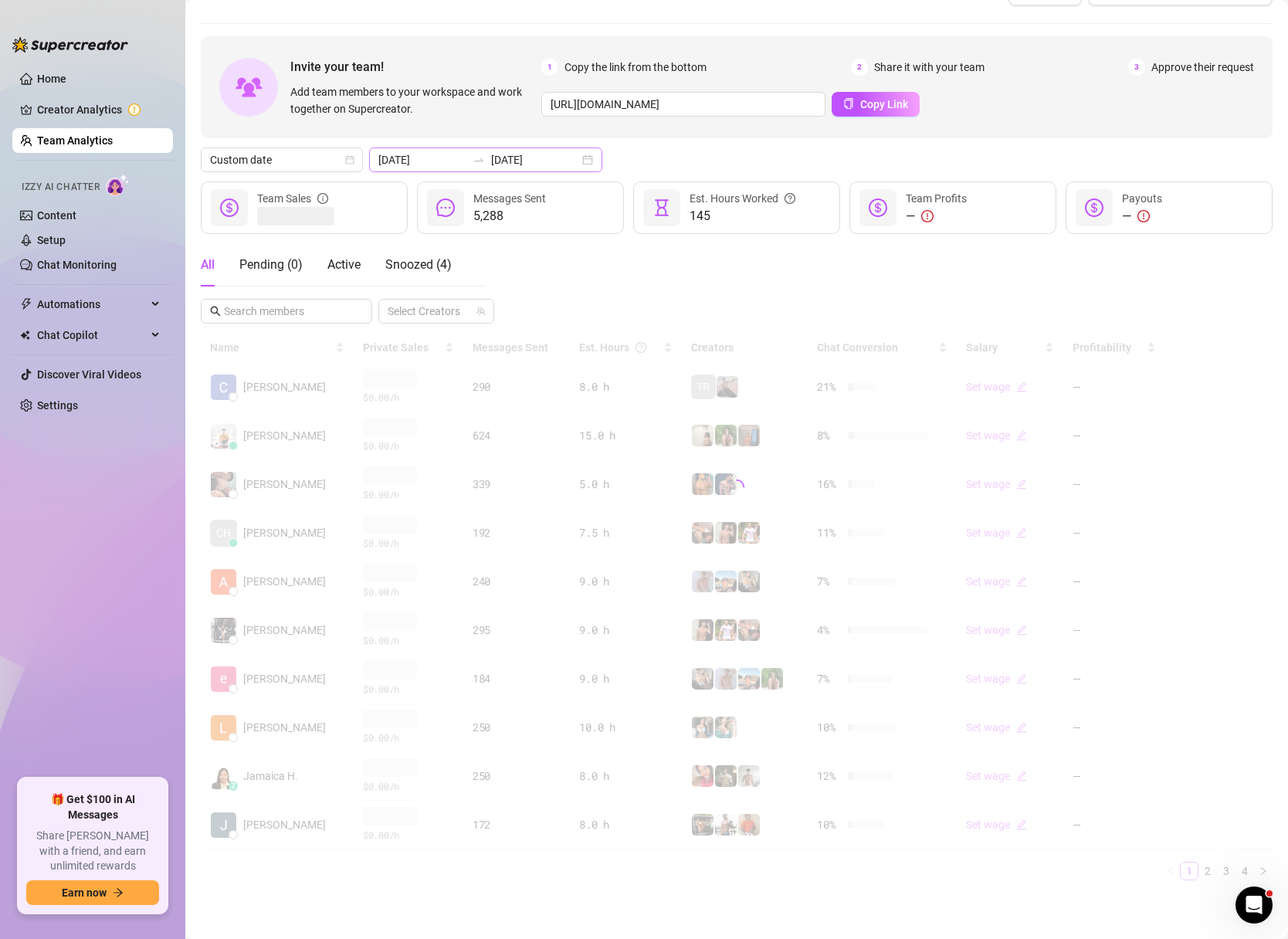
click at [559, 155] on div "[DATE] [DATE]" at bounding box center [486, 159] width 233 height 25
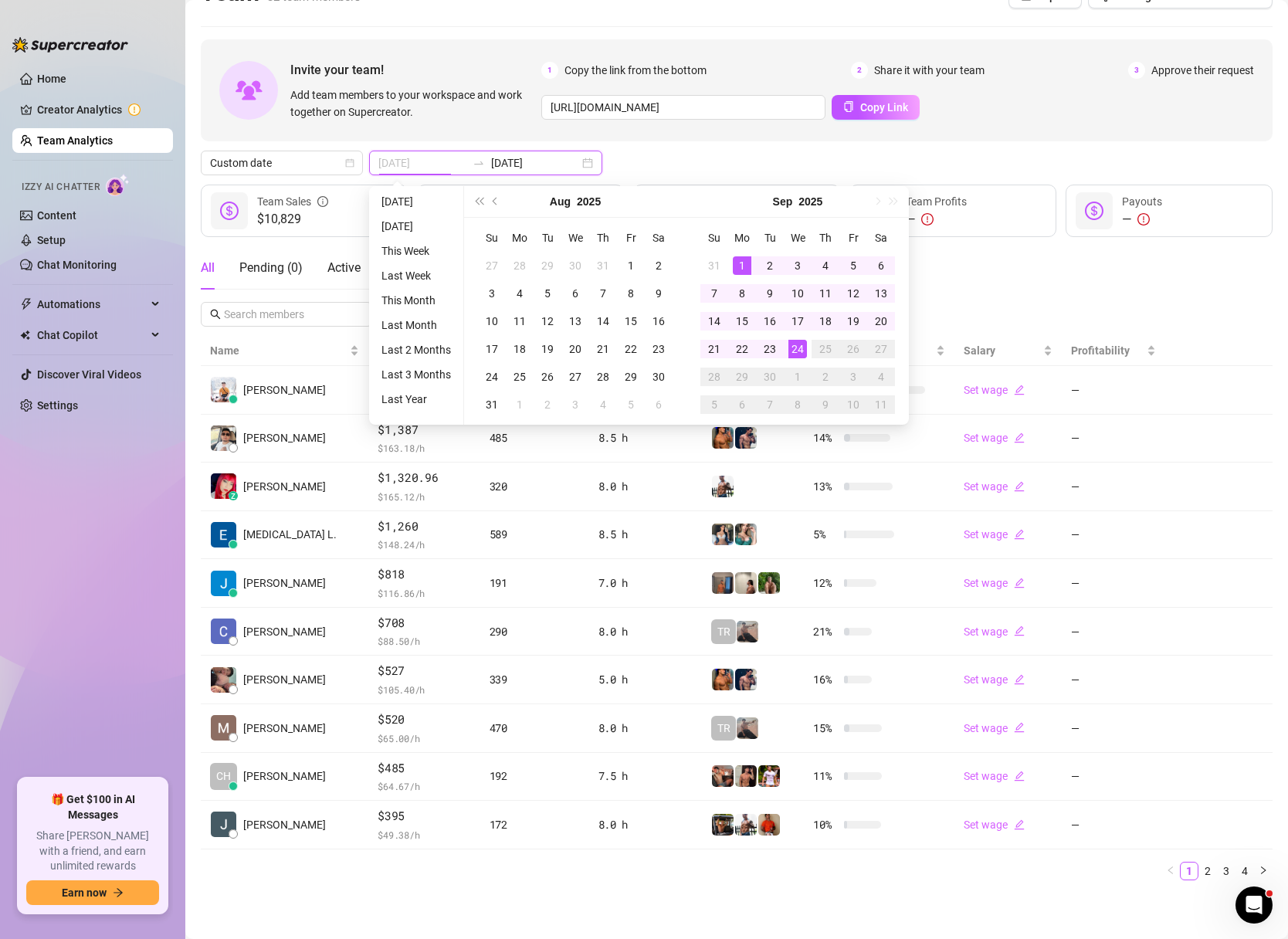
type input "[DATE]"
click at [738, 260] on div "1" at bounding box center [742, 266] width 19 height 19
type input "[DATE]"
click at [805, 345] on div "24" at bounding box center [797, 349] width 19 height 19
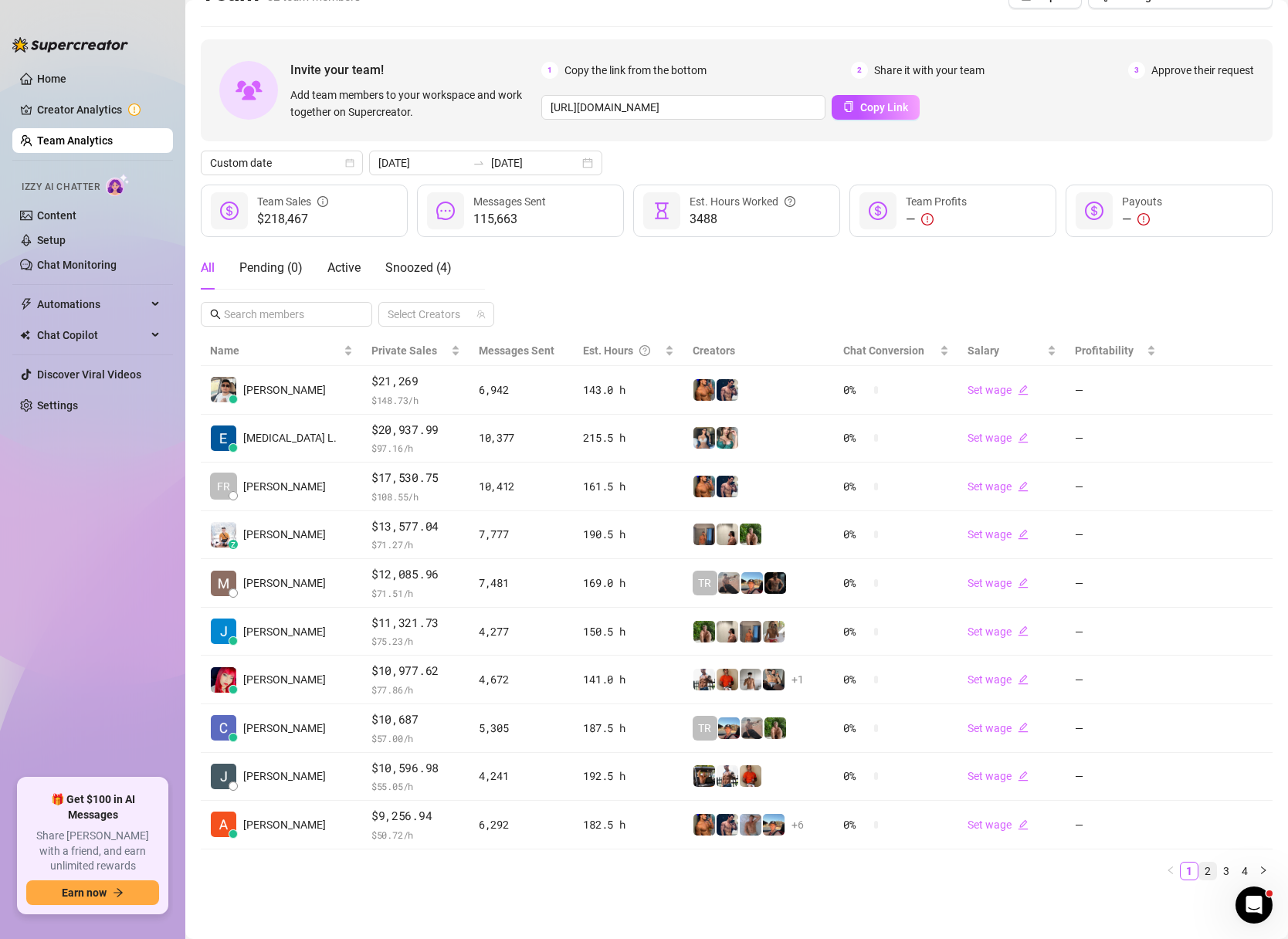
click at [1208, 870] on link "2" at bounding box center [1208, 871] width 17 height 17
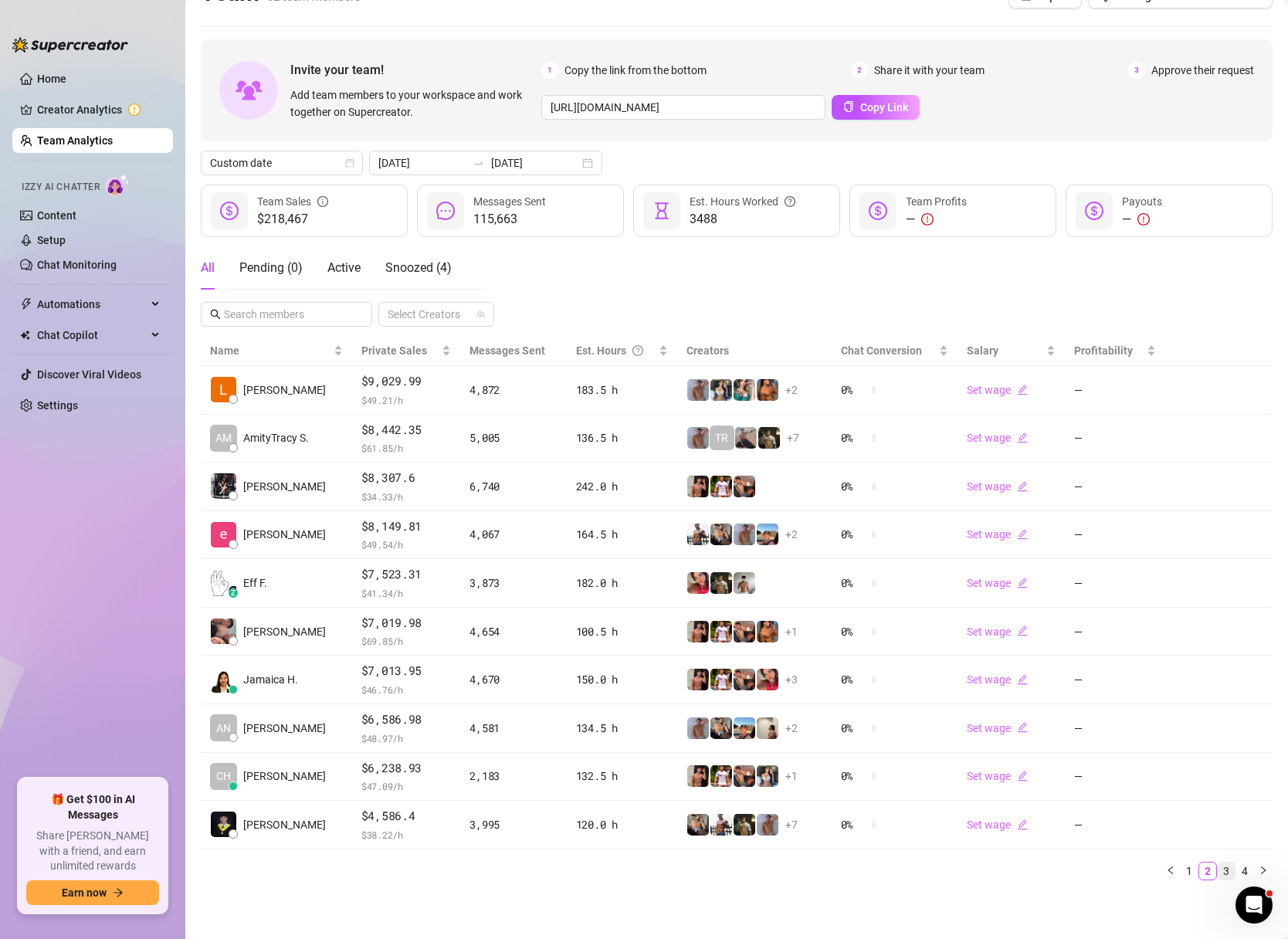
click at [1225, 865] on link "3" at bounding box center [1226, 871] width 17 height 17
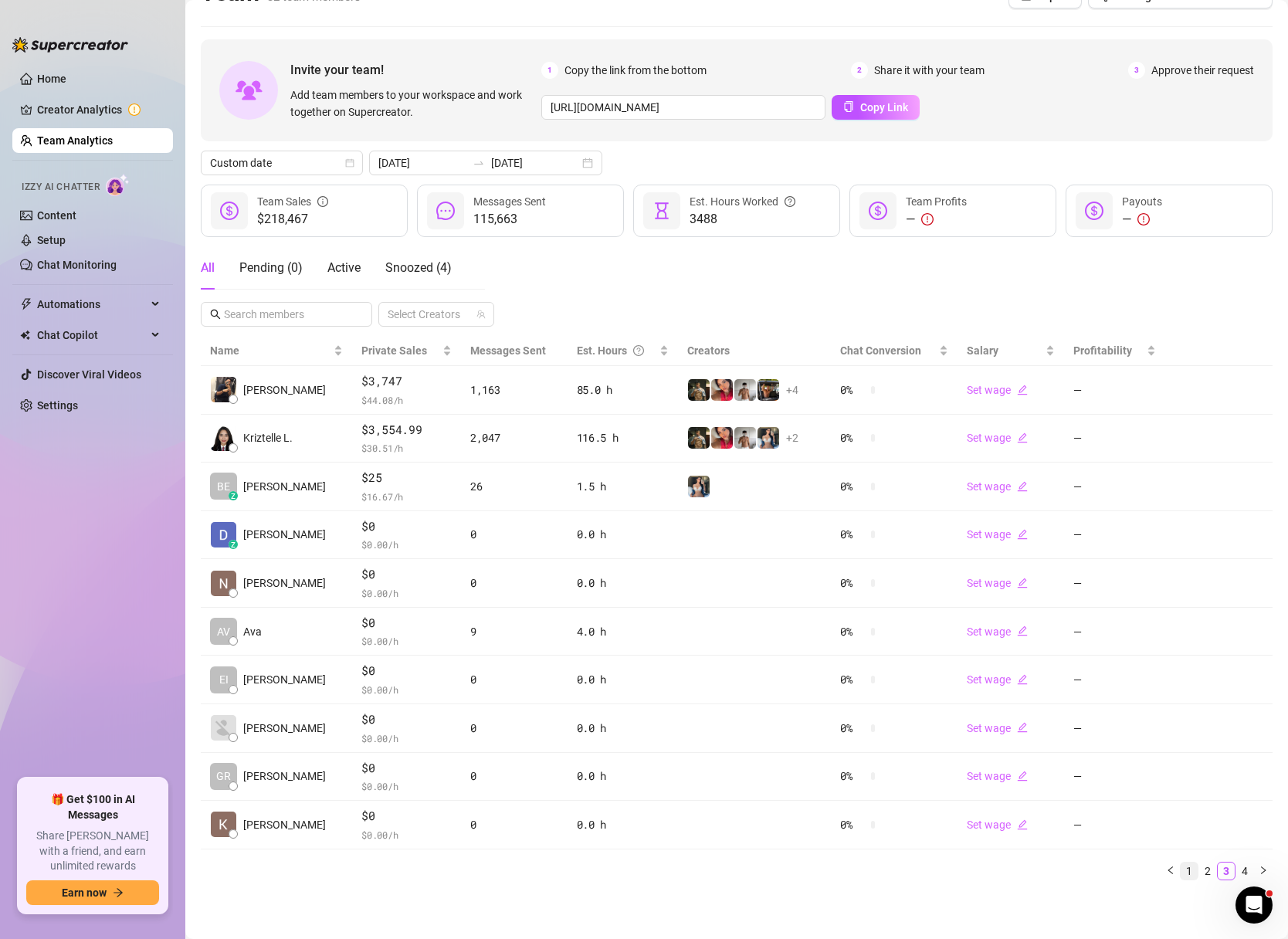
click at [1193, 876] on link "1" at bounding box center [1189, 871] width 17 height 17
